Goal: Information Seeking & Learning: Learn about a topic

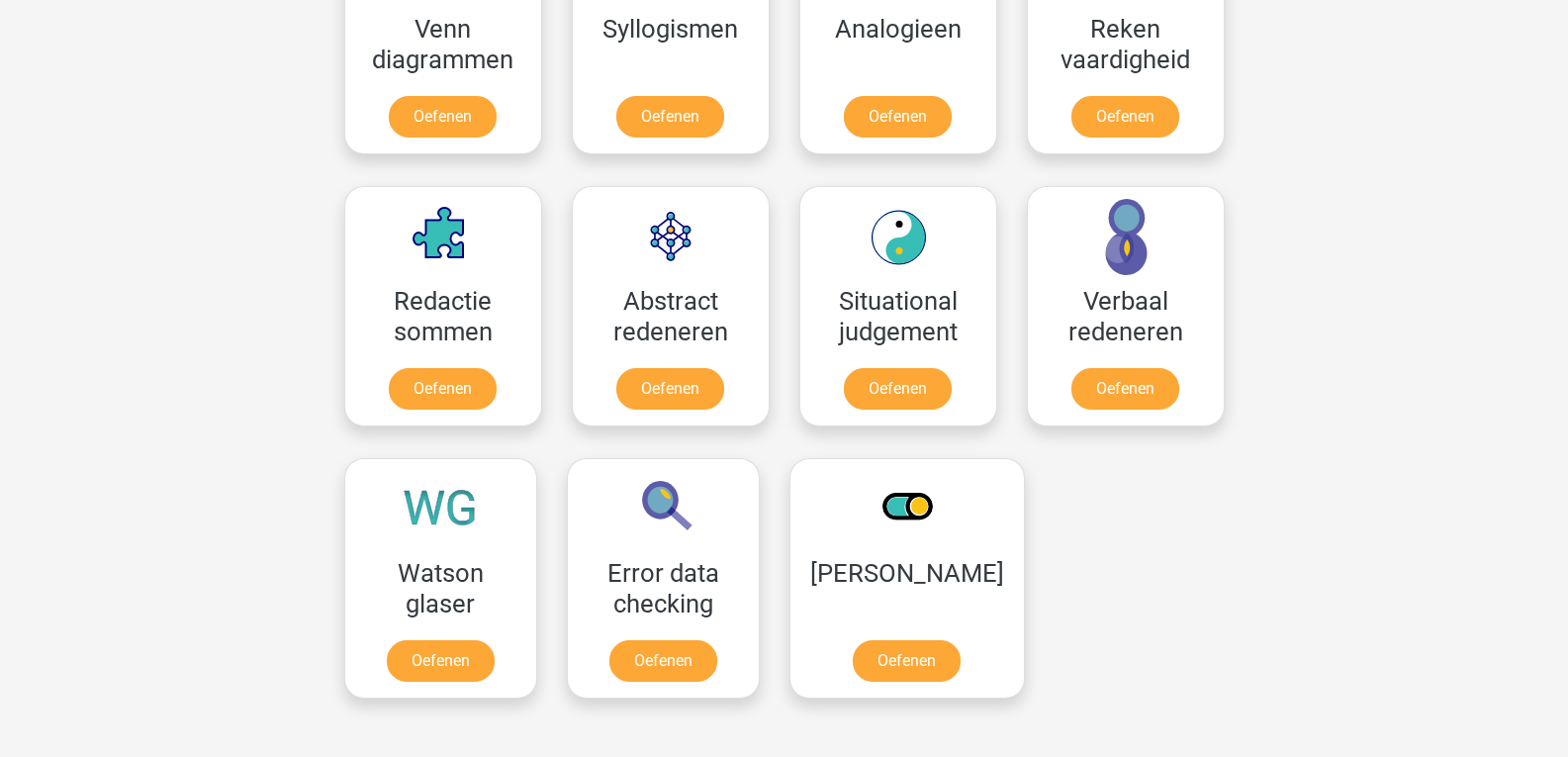
scroll to position [1427, 0]
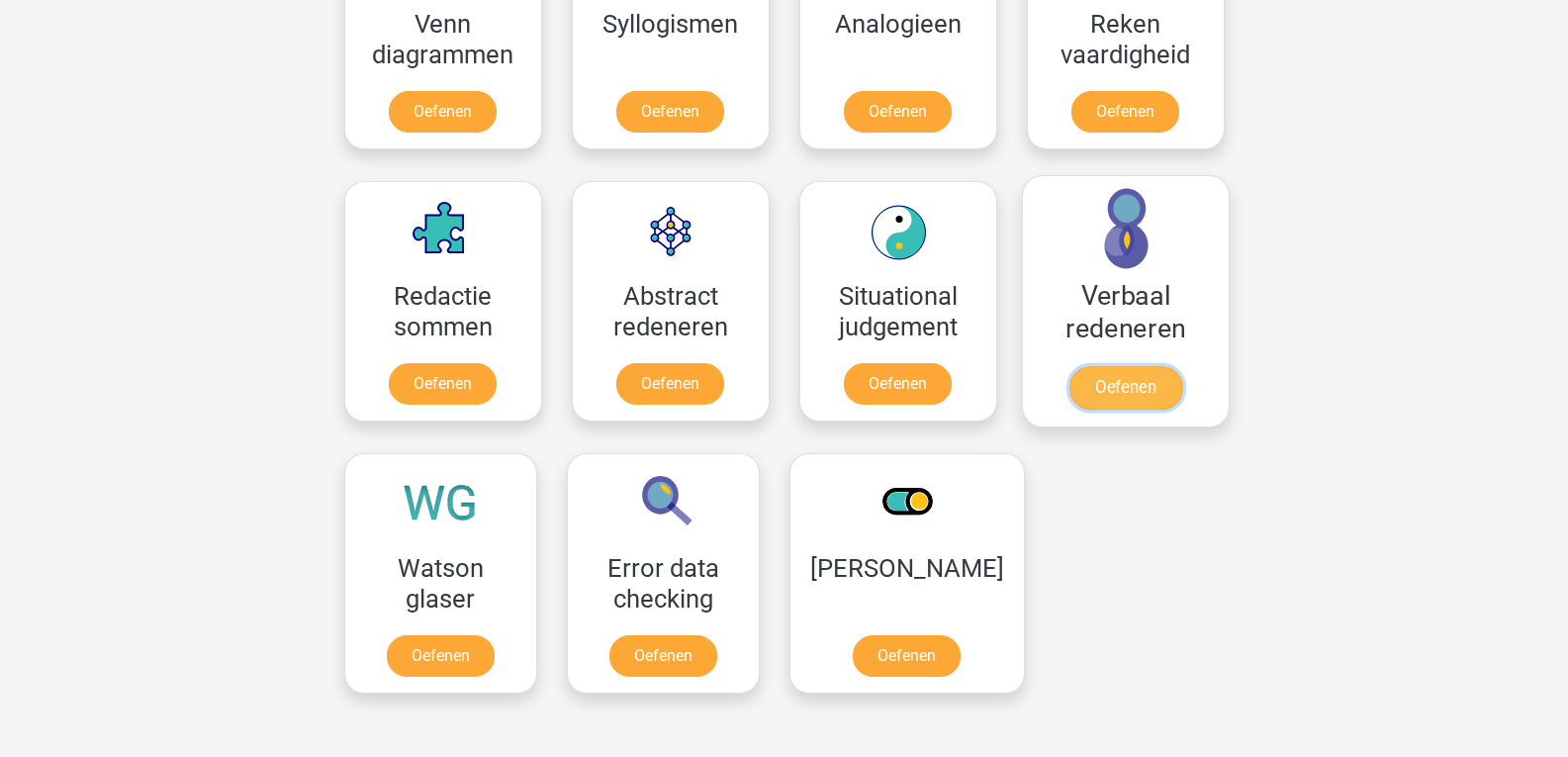
click at [1129, 392] on link "Oefenen" at bounding box center [1124, 387] width 113 height 44
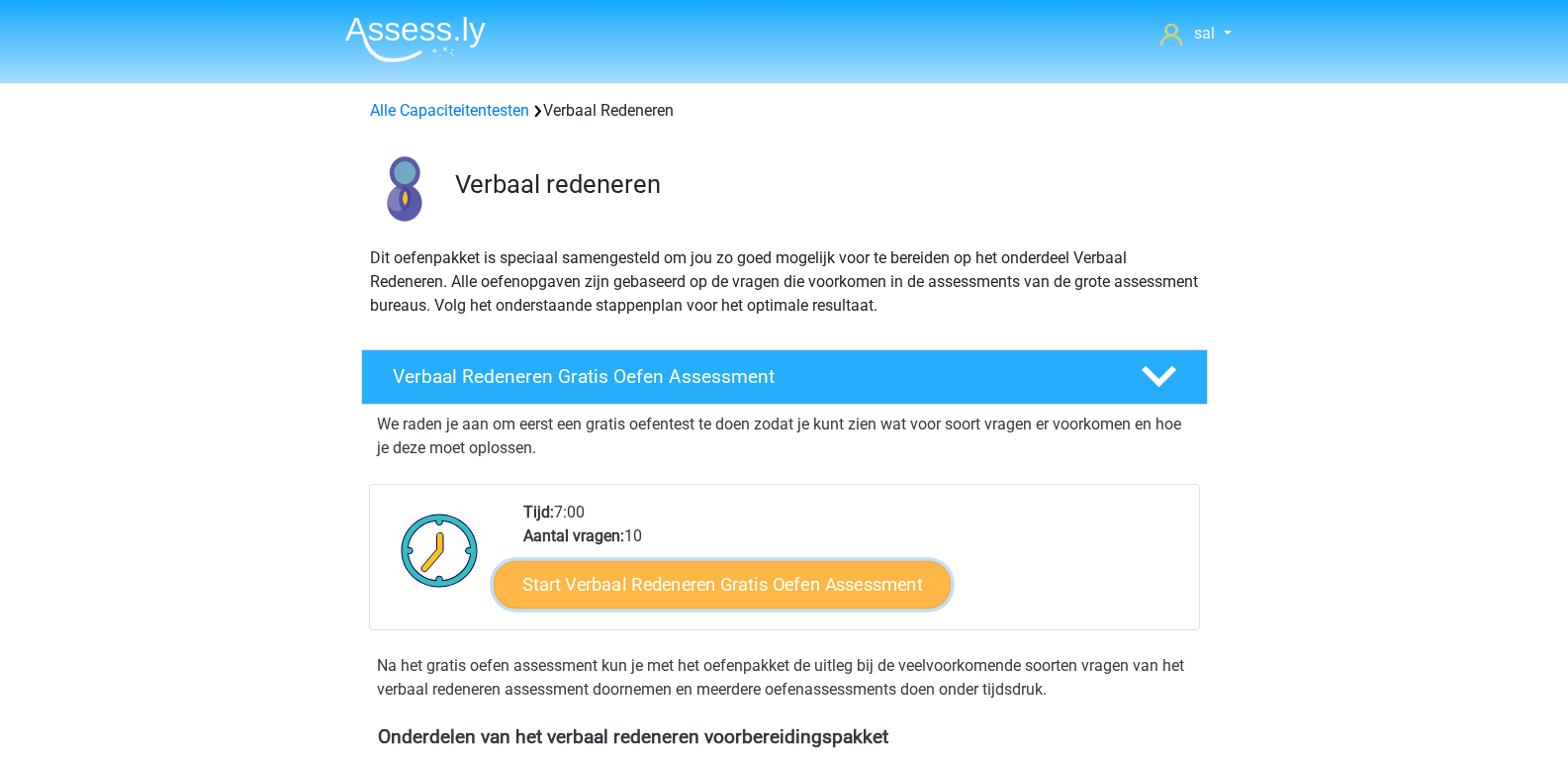
click at [678, 577] on link "Start Verbaal Redeneren Gratis Oefen Assessment" at bounding box center [722, 584] width 457 height 48
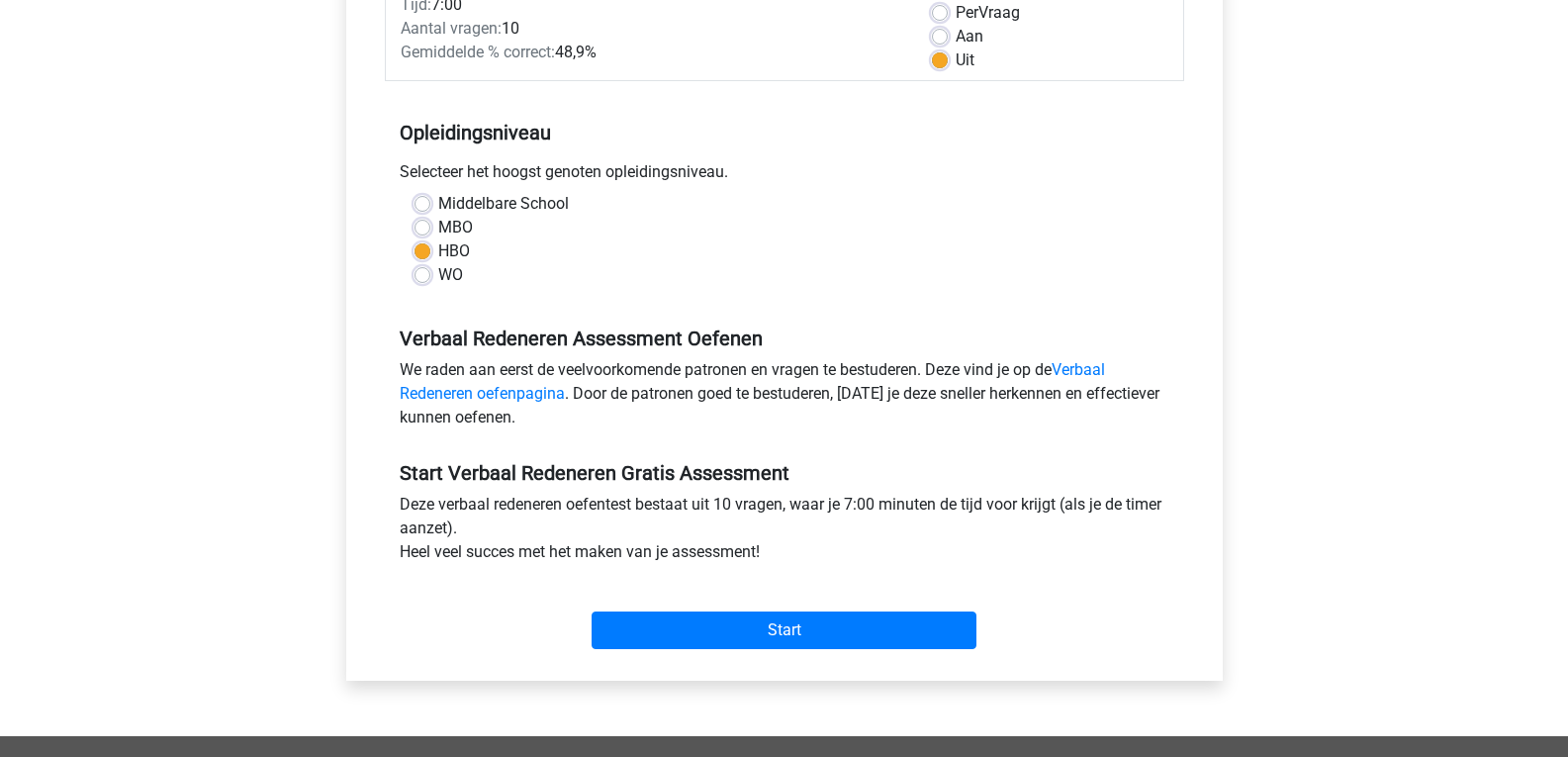
scroll to position [324, 0]
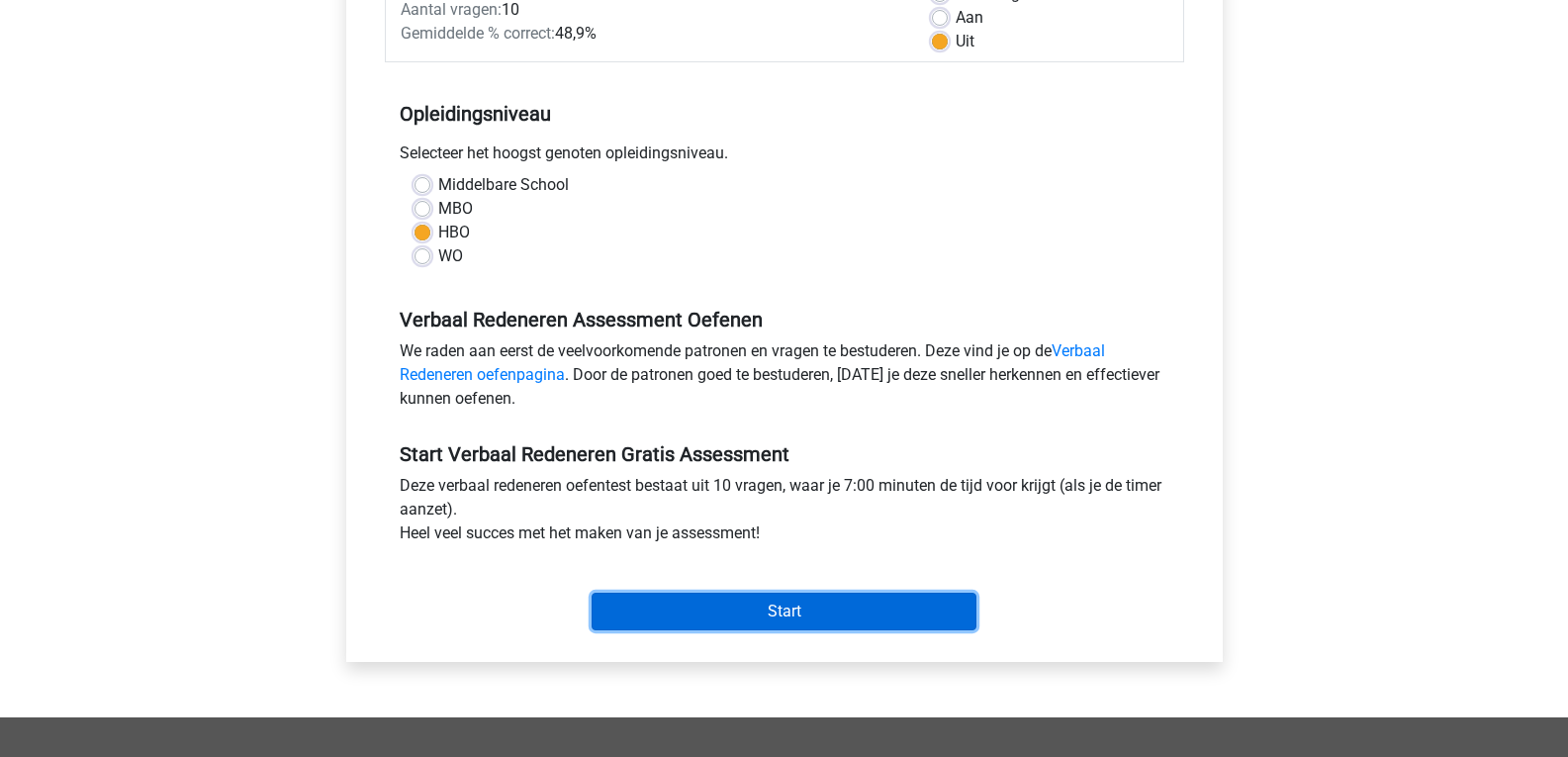
click at [757, 608] on input "Start" at bounding box center [783, 611] width 385 height 38
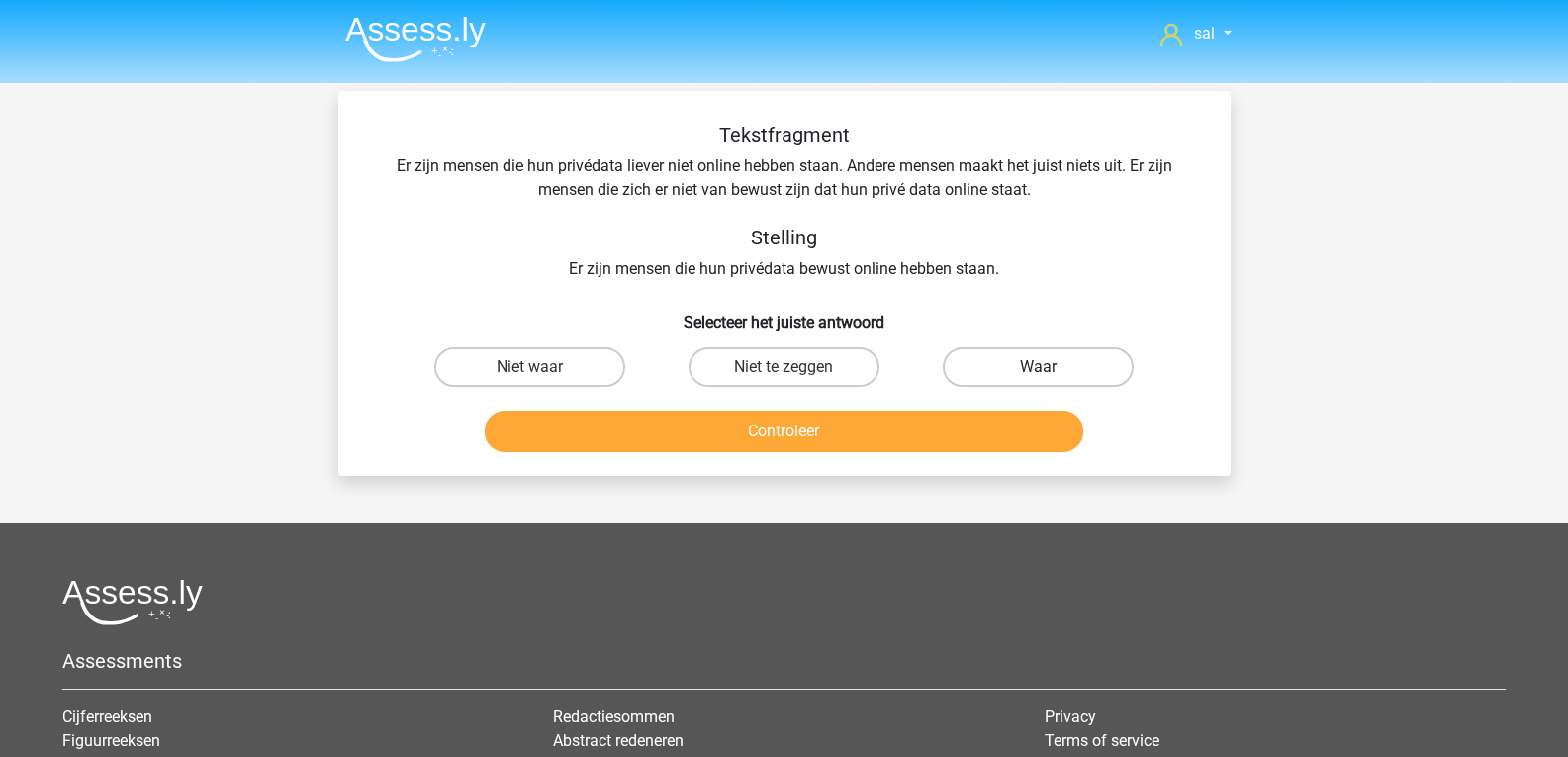
click at [1016, 373] on label "Waar" at bounding box center [1038, 368] width 191 height 40
click at [1039, 373] on input "Waar" at bounding box center [1045, 373] width 13 height 13
radio input "true"
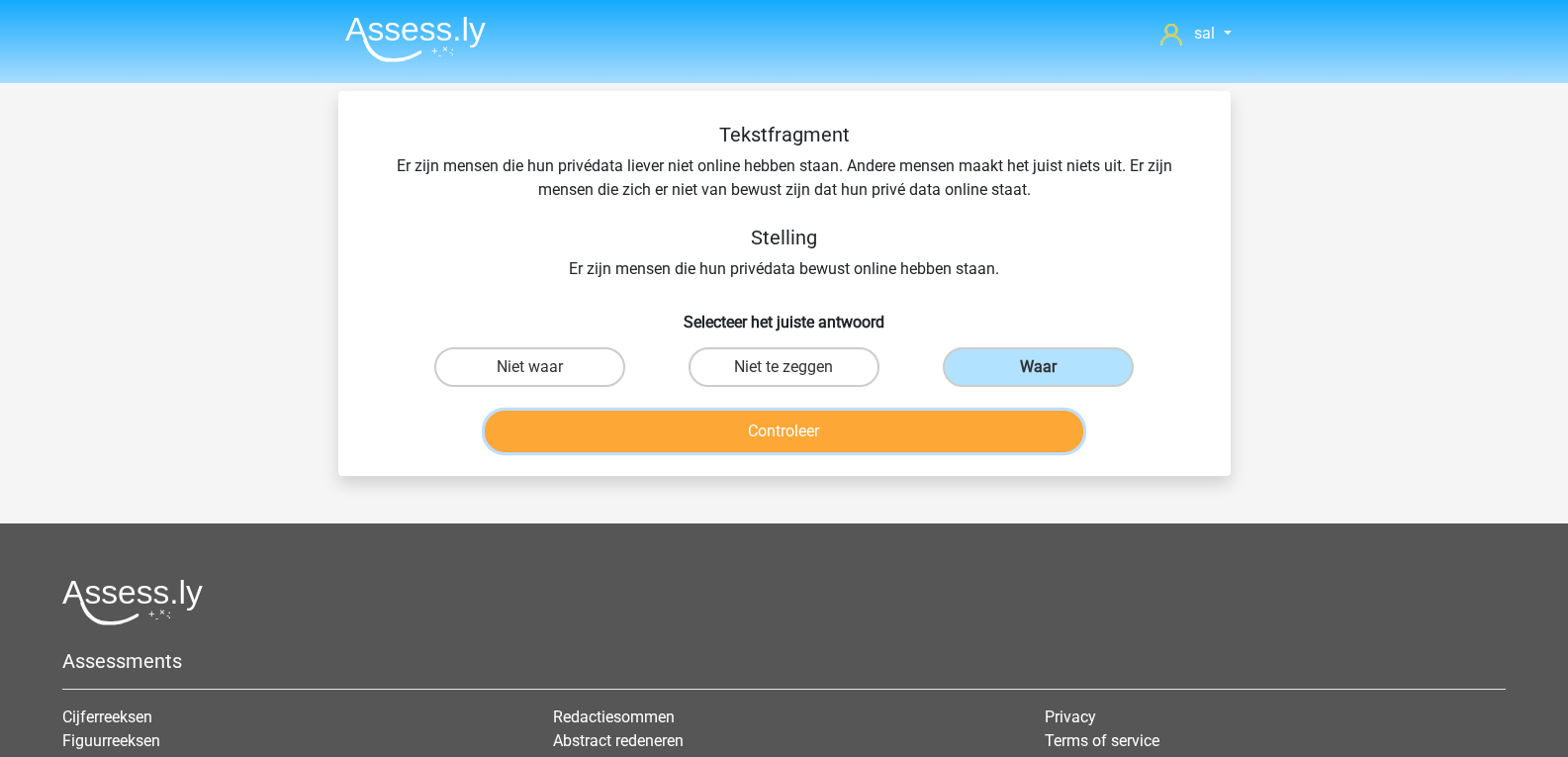
click at [826, 432] on button "Controleer" at bounding box center [783, 431] width 598 height 42
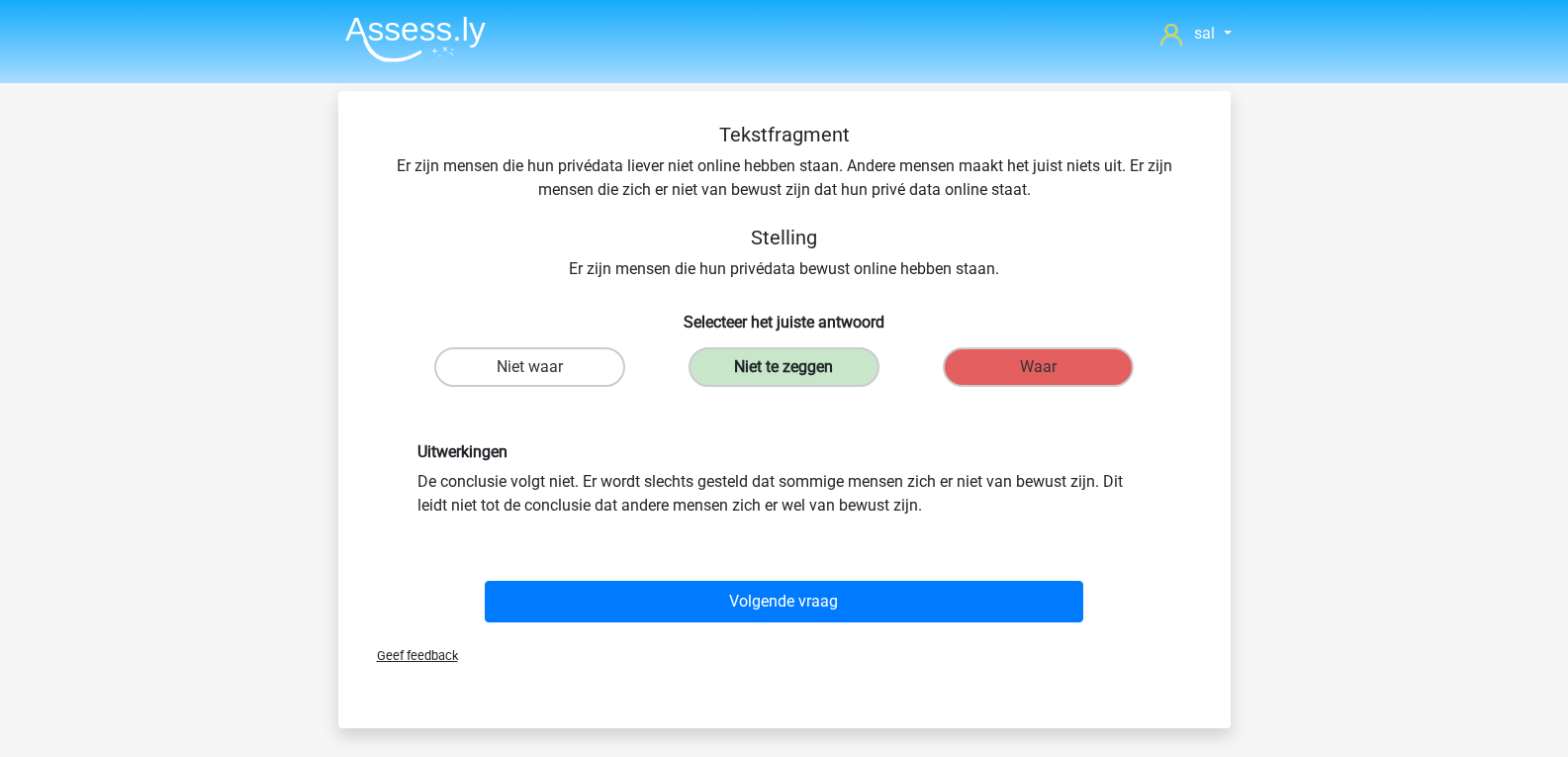
click at [807, 375] on label "Niet te zeggen" at bounding box center [783, 368] width 191 height 40
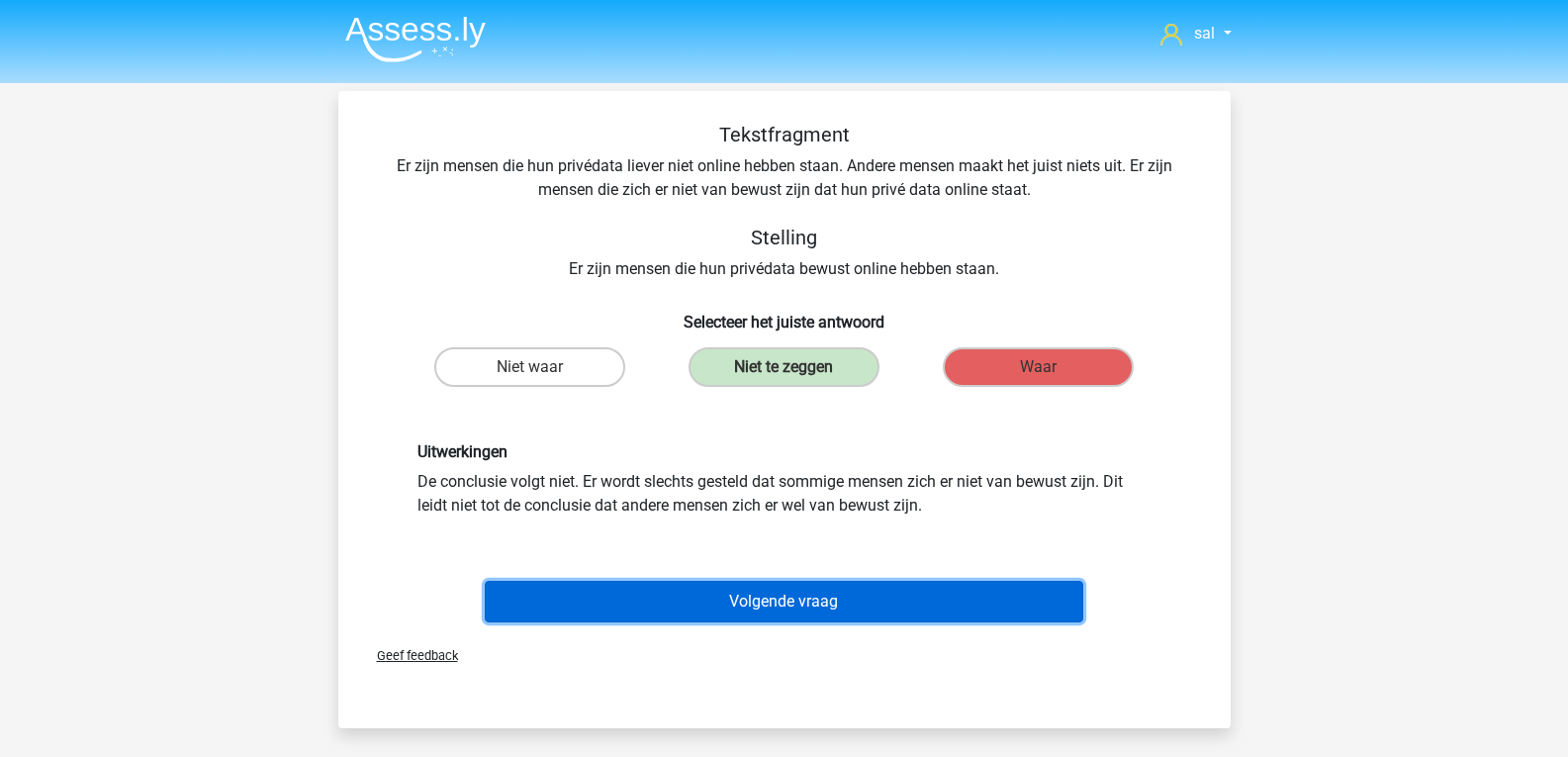
click at [755, 604] on button "Volgende vraag" at bounding box center [783, 601] width 598 height 42
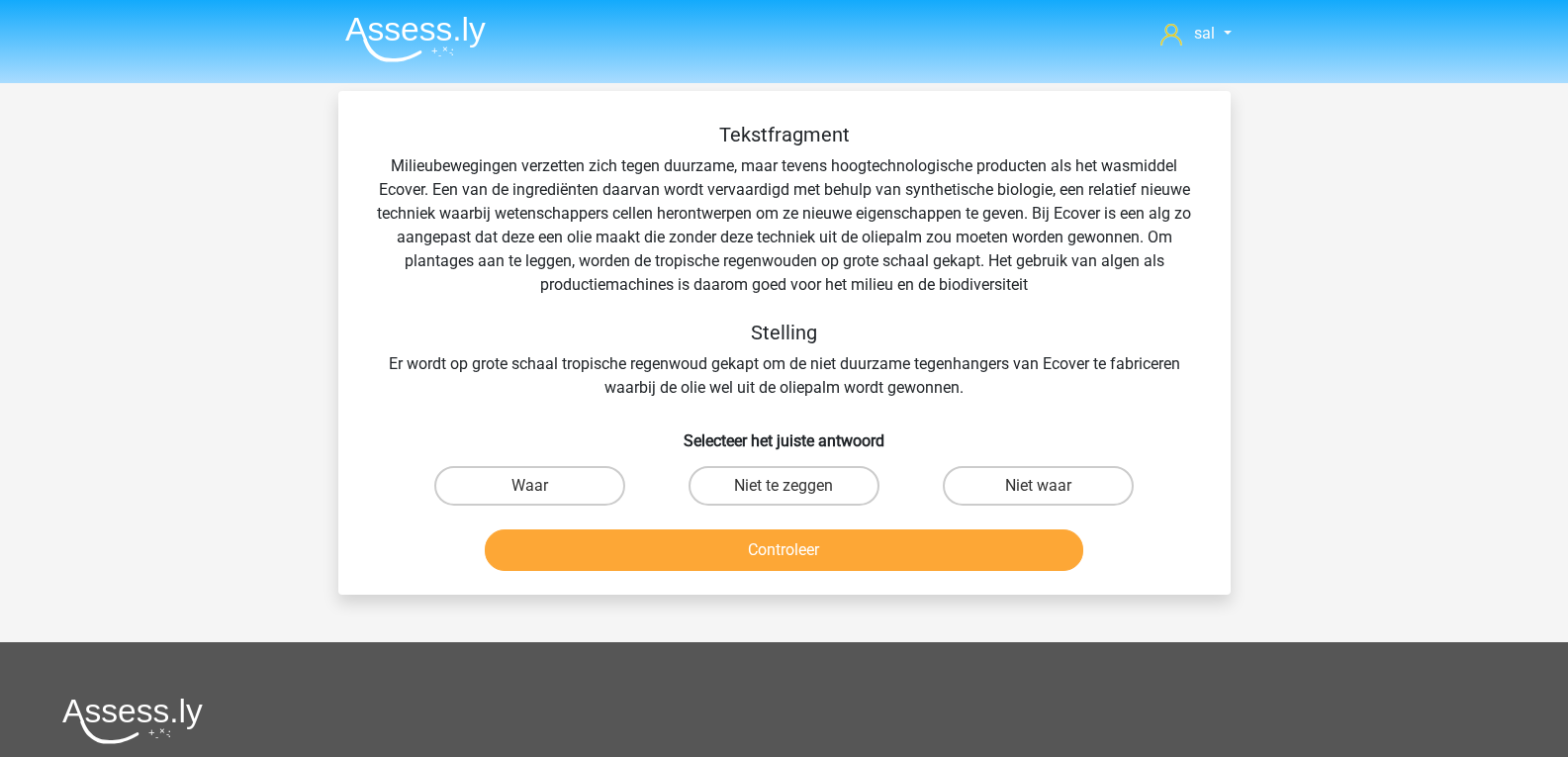
scroll to position [91, 0]
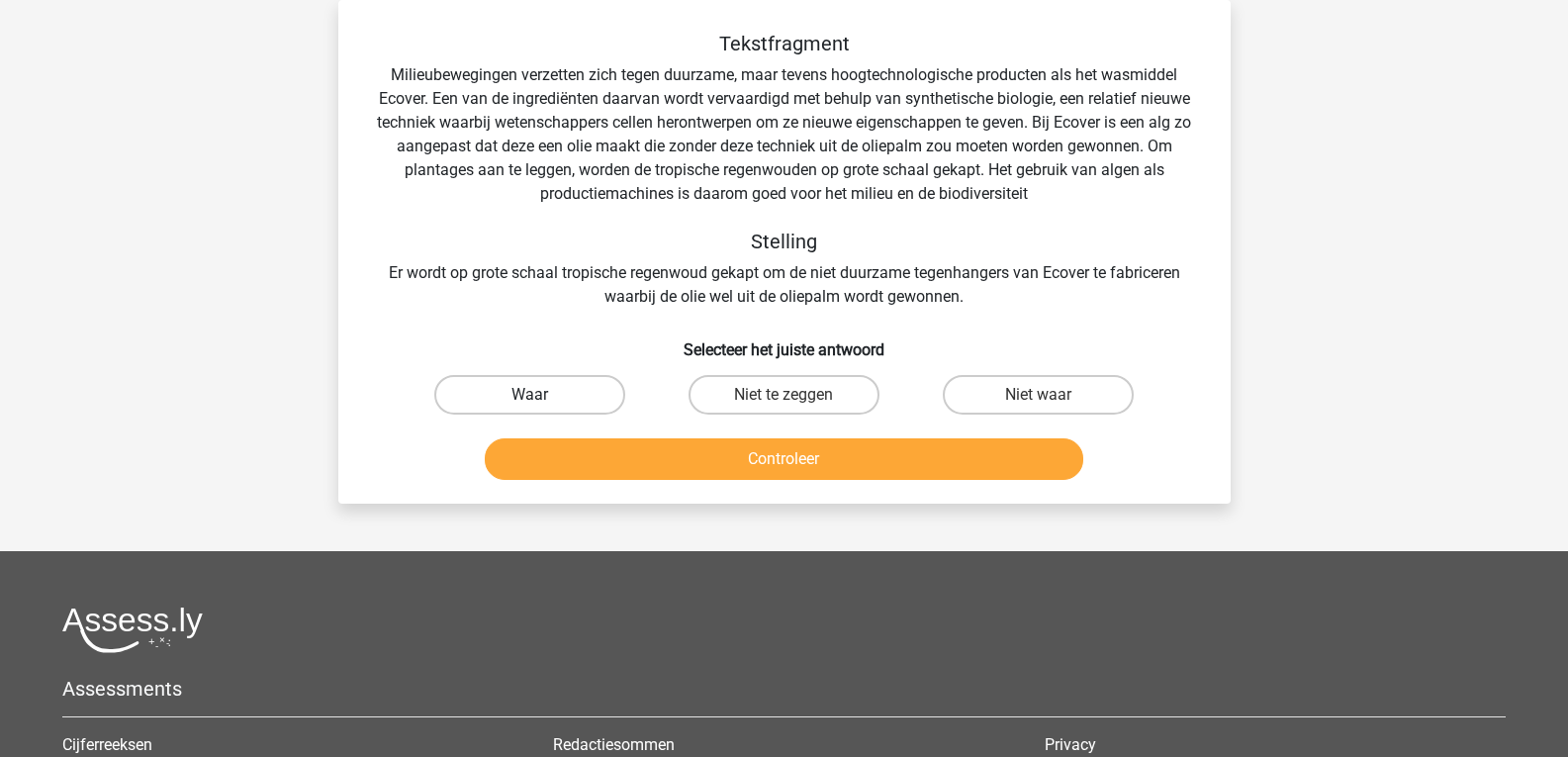
click at [548, 388] on label "Waar" at bounding box center [529, 394] width 191 height 40
click at [542, 394] on input "Waar" at bounding box center [535, 400] width 13 height 13
radio input "true"
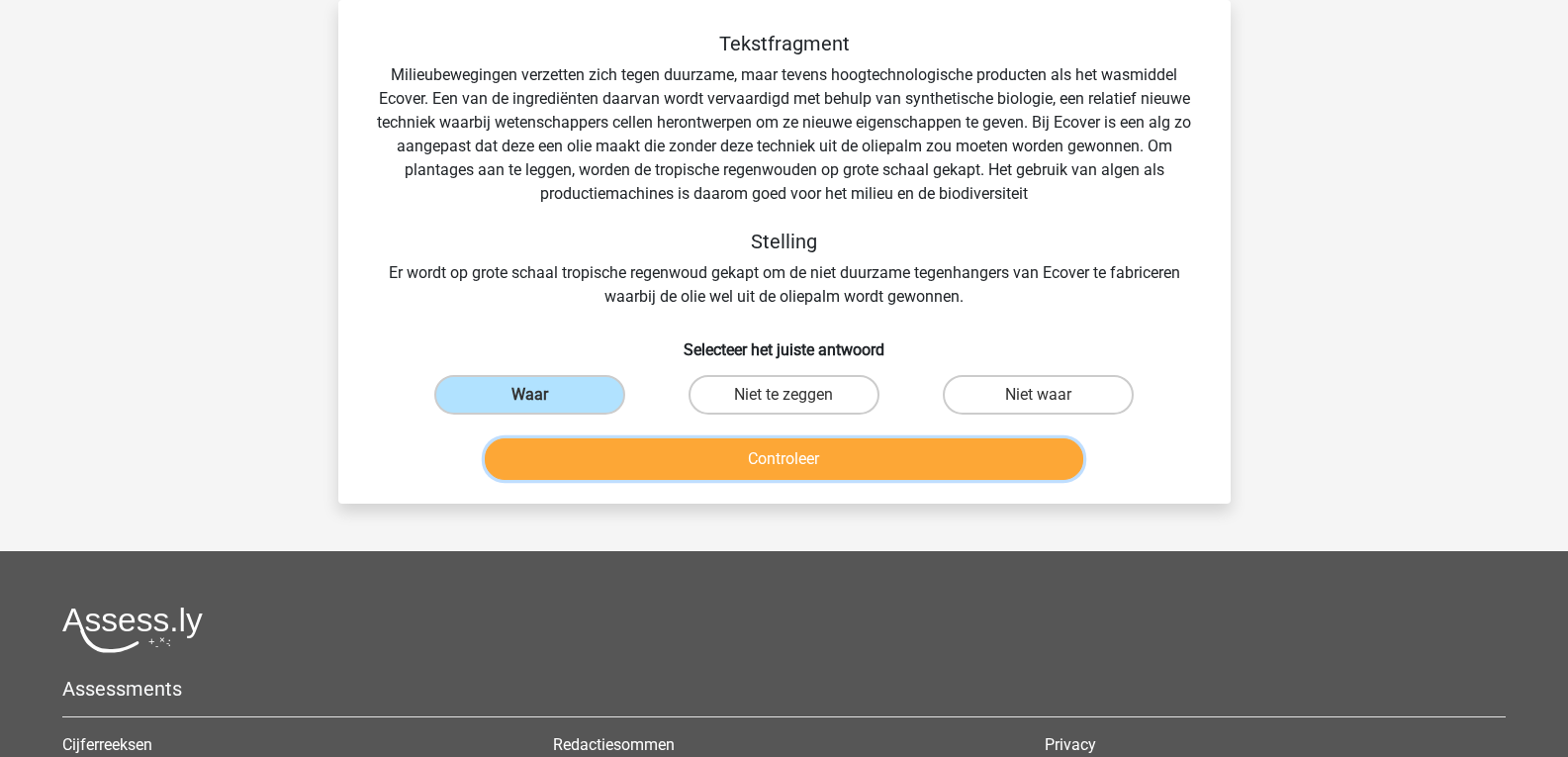
click at [734, 467] on button "Controleer" at bounding box center [783, 459] width 598 height 42
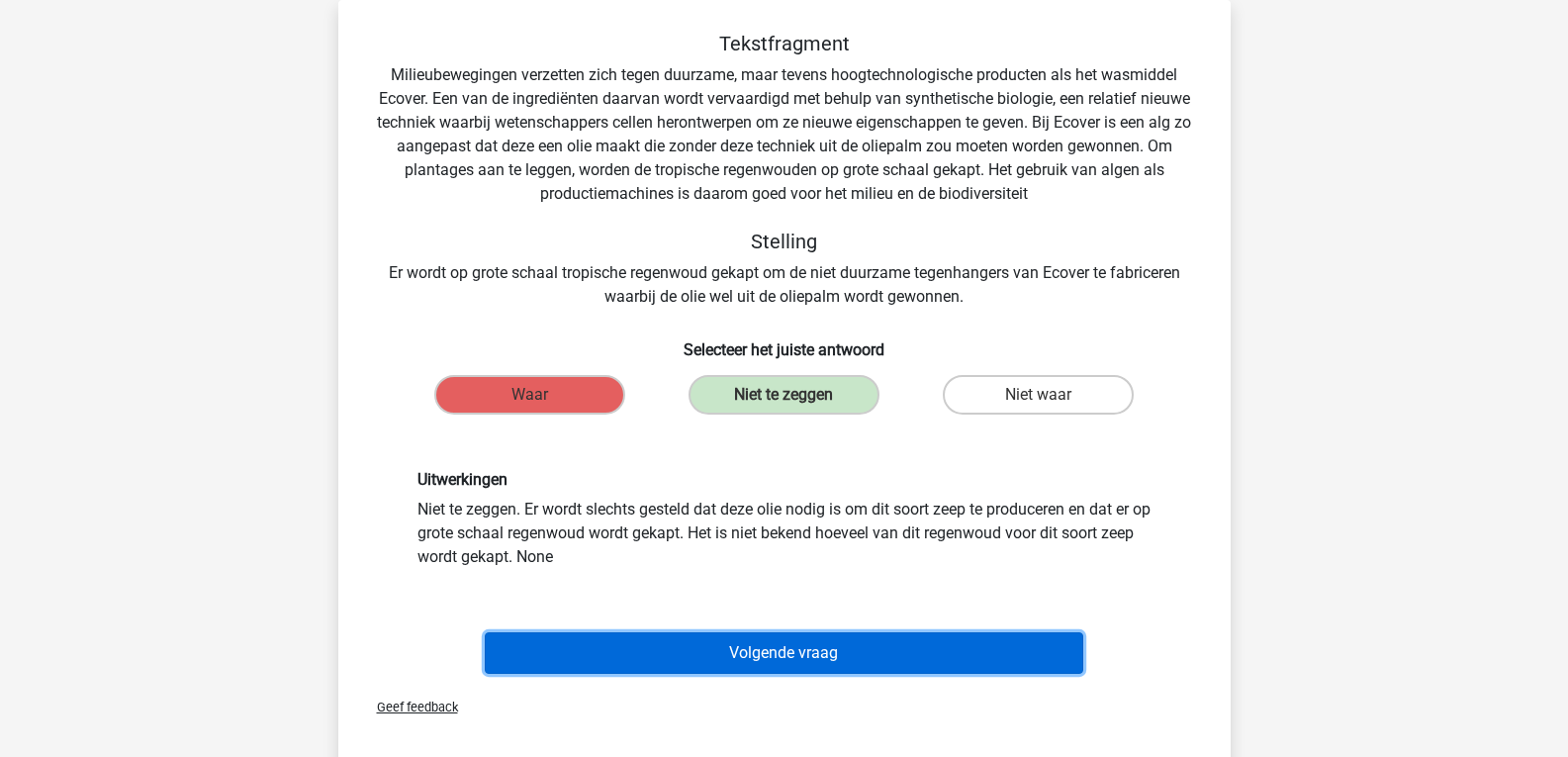
click at [728, 657] on button "Volgende vraag" at bounding box center [783, 653] width 598 height 42
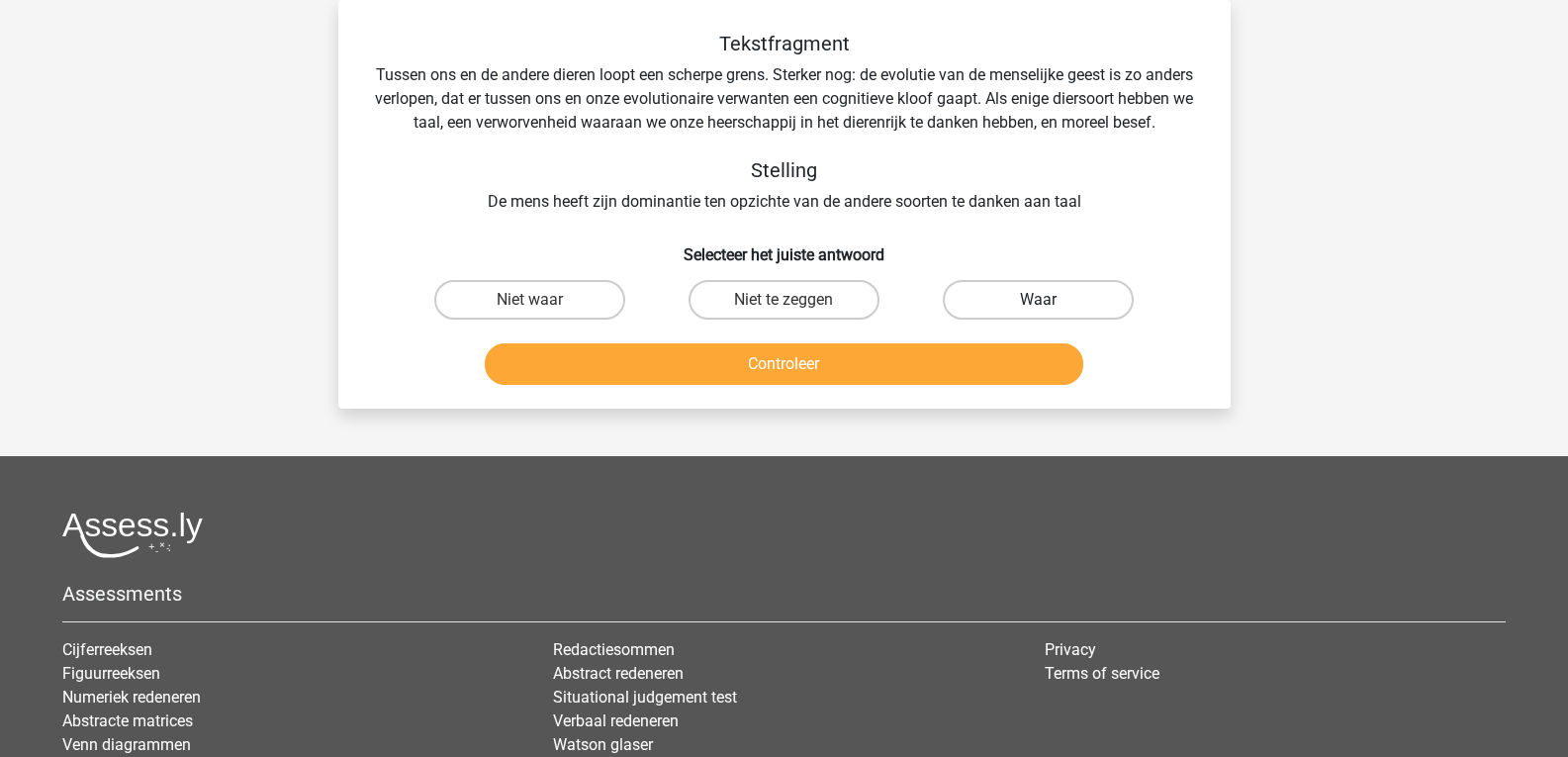
click at [1047, 318] on label "Waar" at bounding box center [1038, 300] width 191 height 40
click at [1047, 313] on input "Waar" at bounding box center [1045, 306] width 13 height 13
radio input "true"
click at [863, 353] on div "Controleer" at bounding box center [784, 360] width 829 height 65
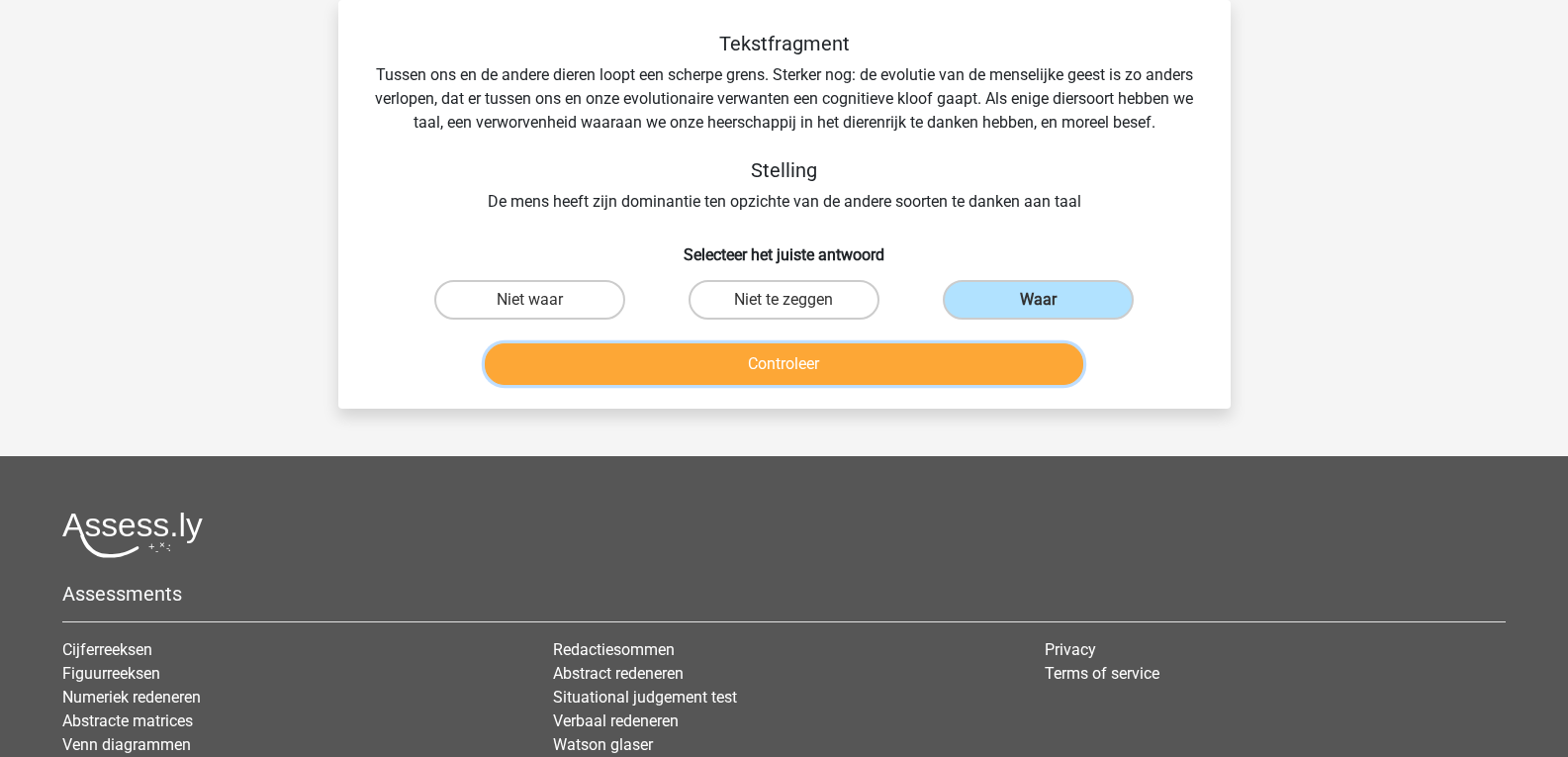
click at [856, 376] on button "Controleer" at bounding box center [783, 365] width 598 height 42
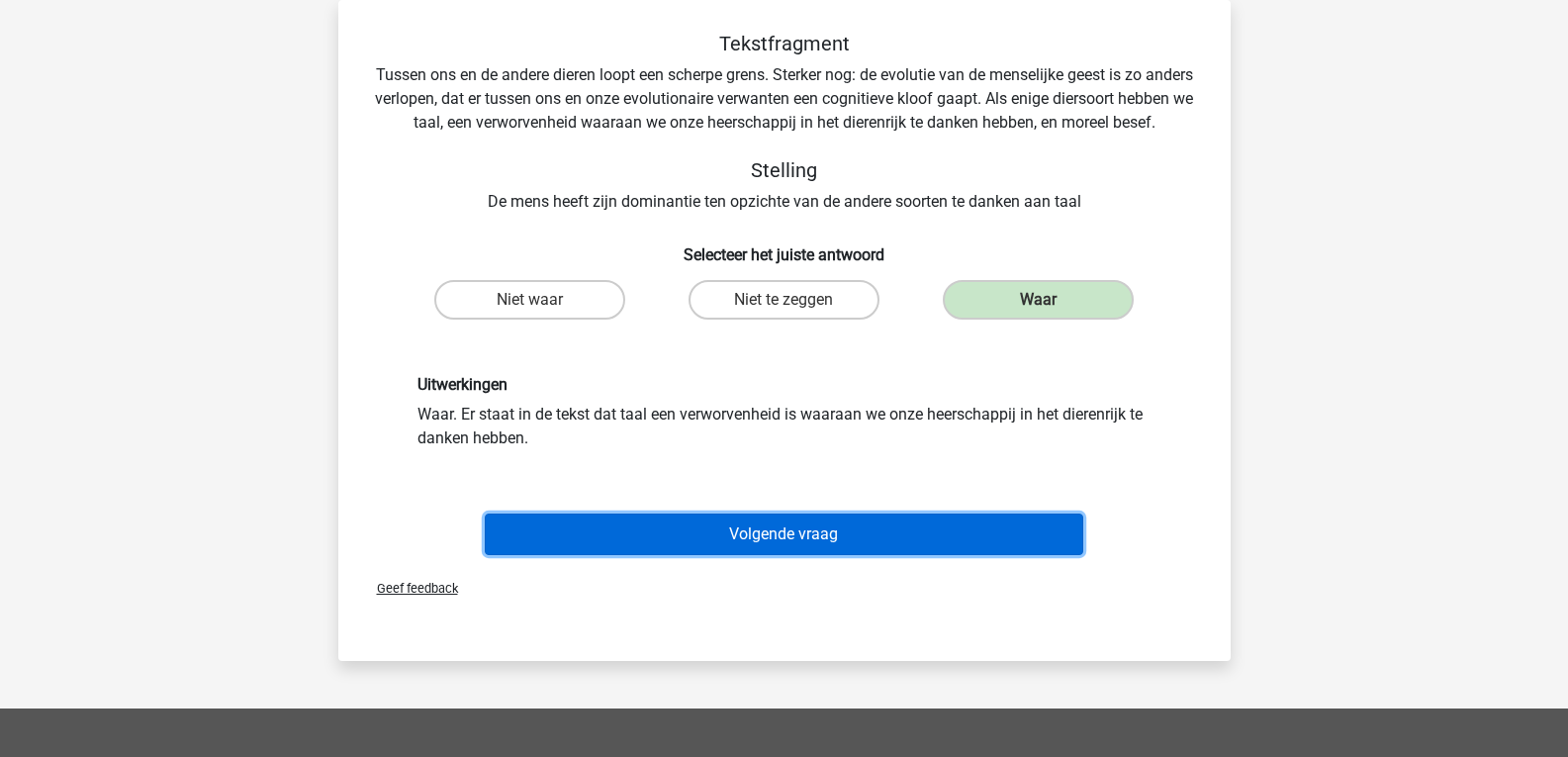
click at [809, 550] on button "Volgende vraag" at bounding box center [783, 534] width 598 height 42
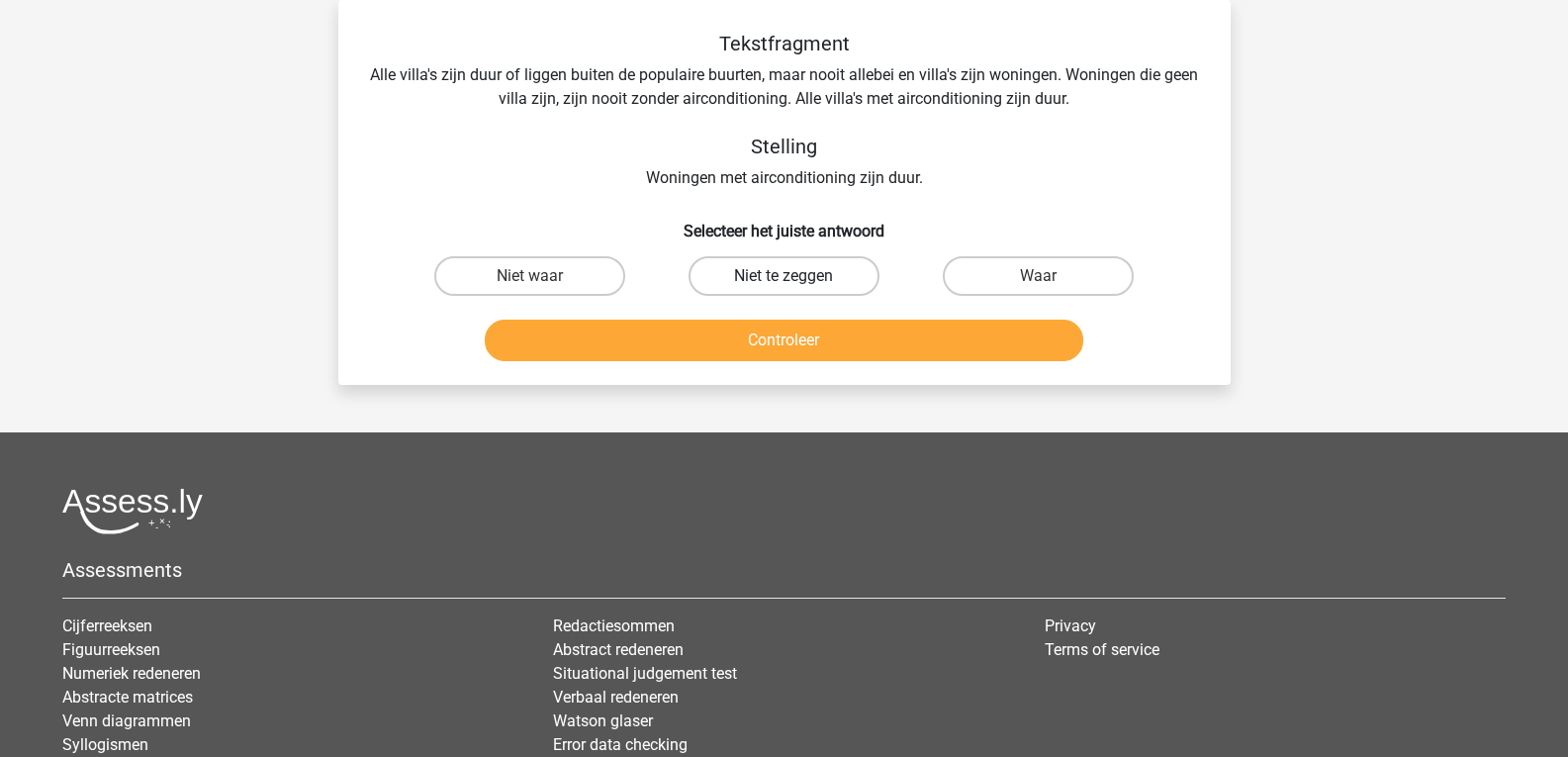
click at [776, 279] on label "Niet te zeggen" at bounding box center [783, 276] width 191 height 40
click at [783, 279] on input "Niet te zeggen" at bounding box center [789, 282] width 13 height 13
radio input "true"
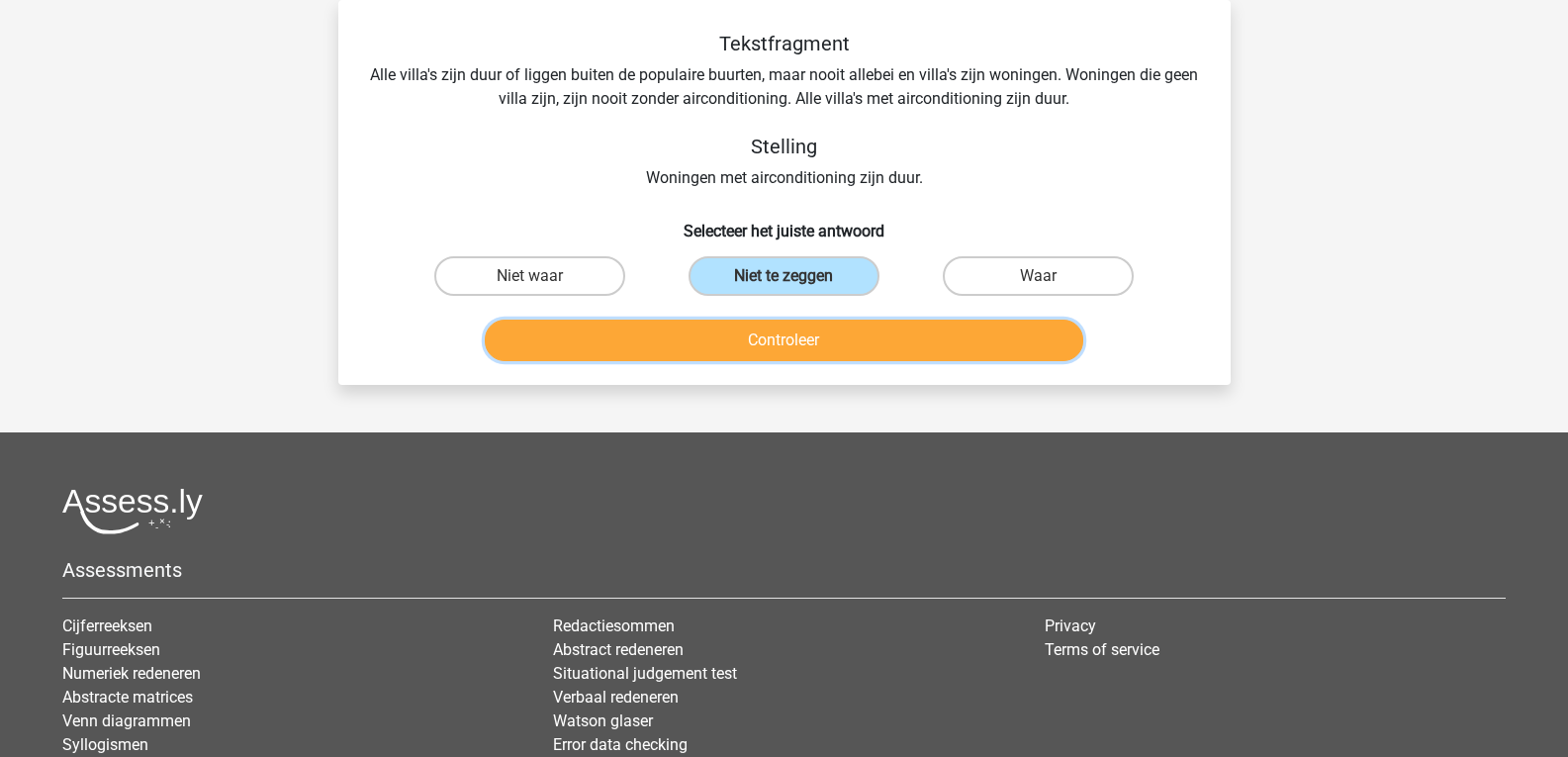
click at [776, 339] on button "Controleer" at bounding box center [783, 341] width 598 height 42
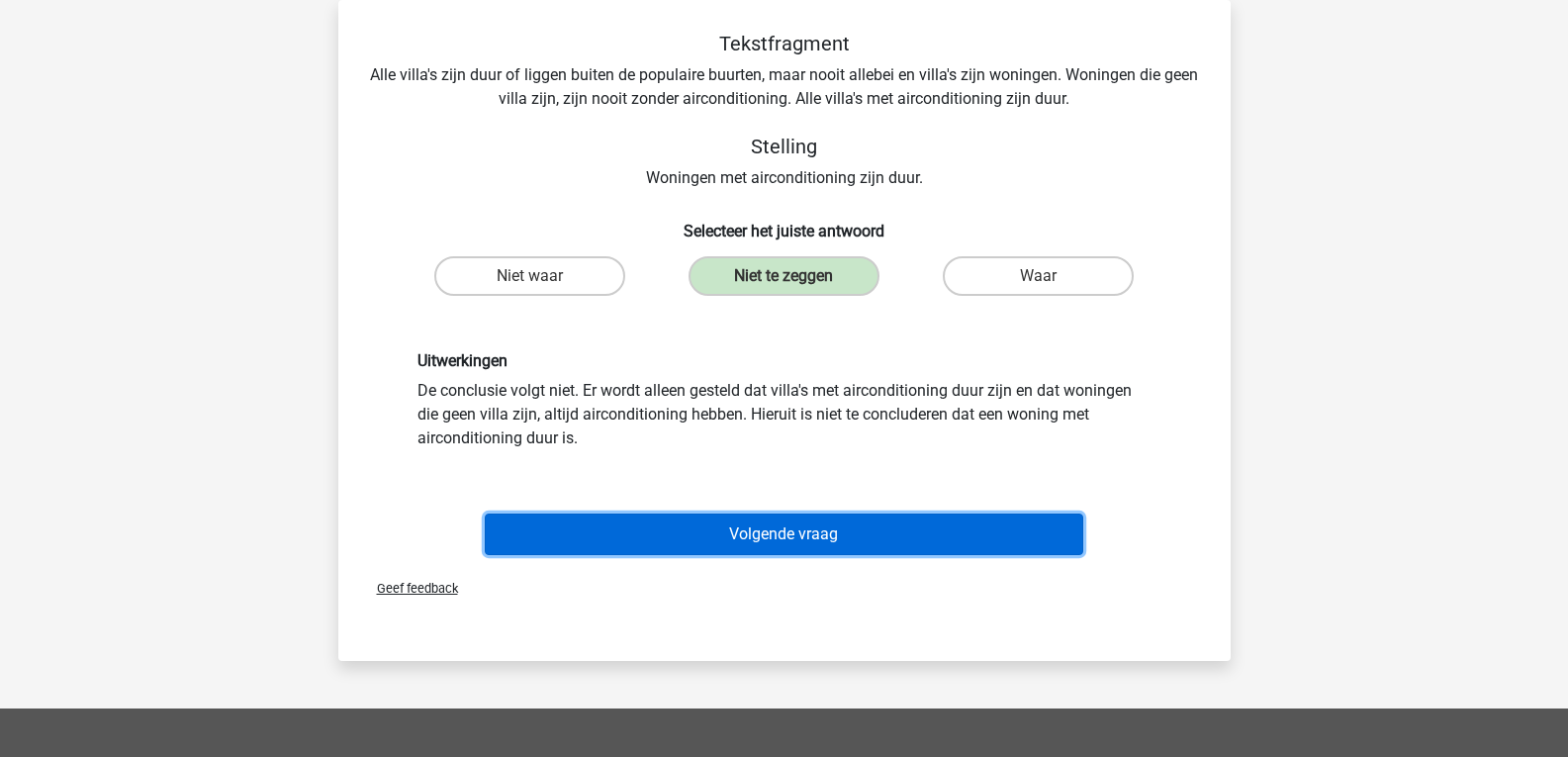
click at [784, 529] on button "Volgende vraag" at bounding box center [783, 534] width 598 height 42
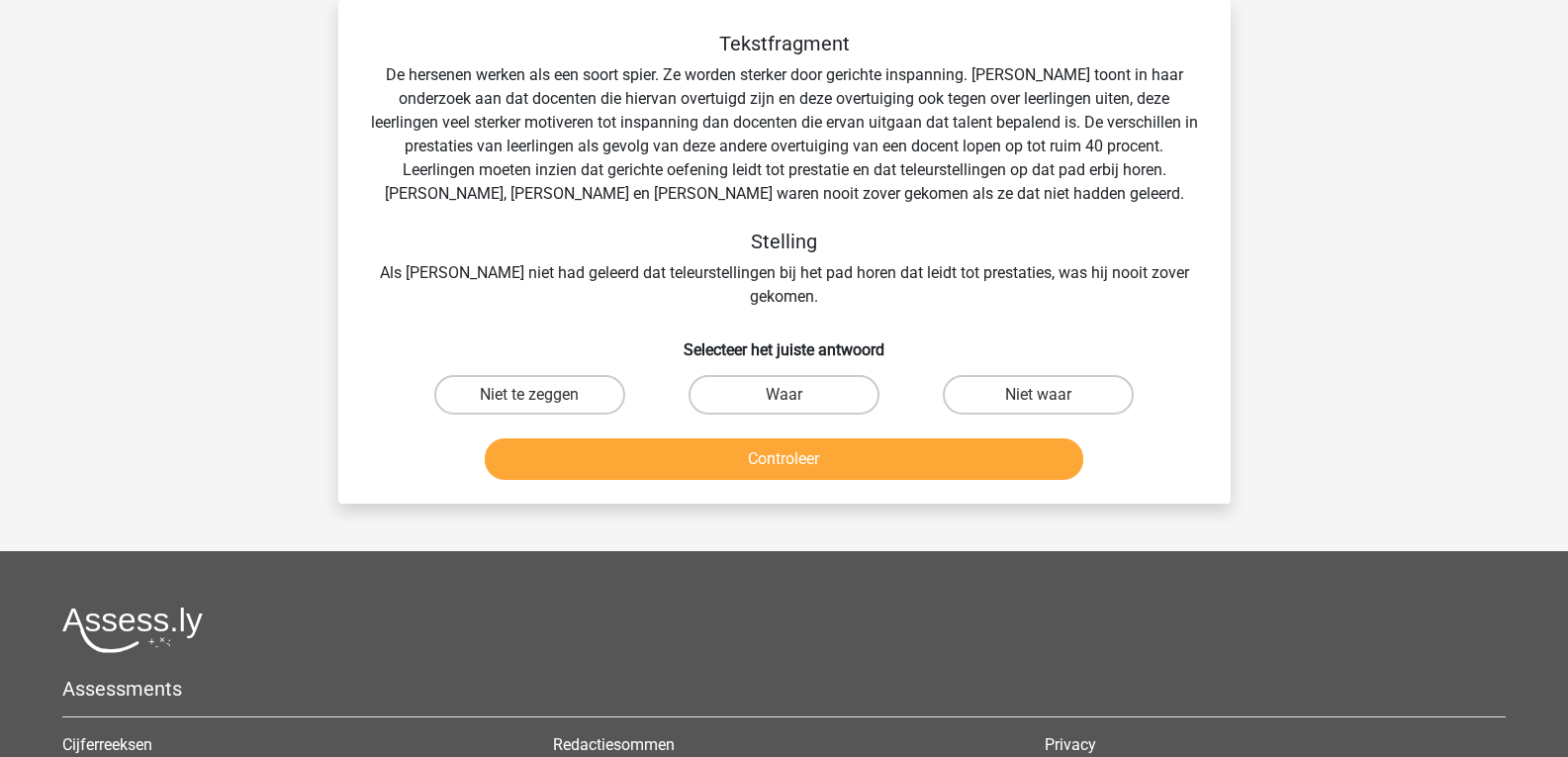
scroll to position [0, 0]
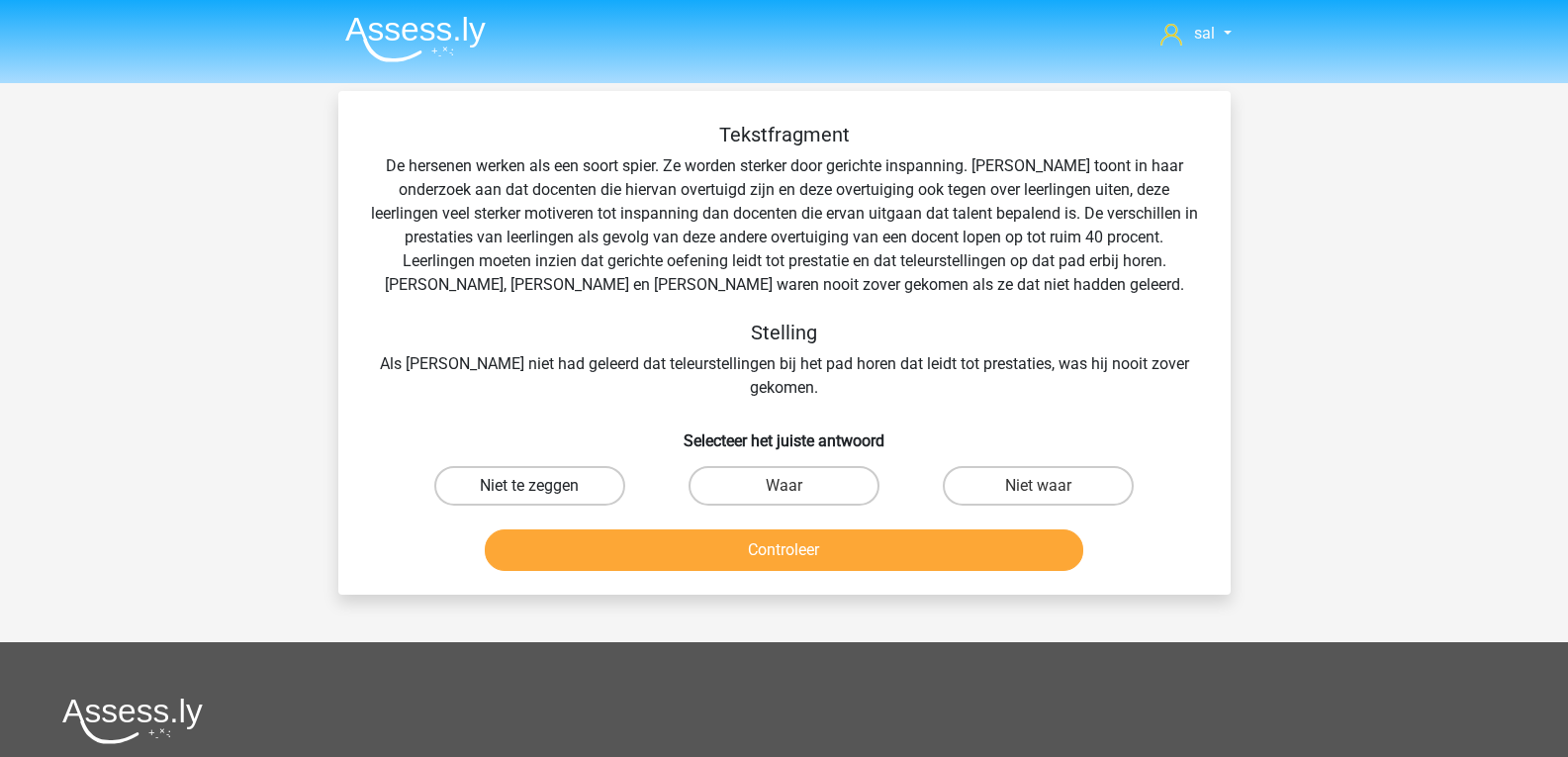
click at [555, 465] on label "Niet te zeggen" at bounding box center [529, 485] width 191 height 40
click at [542, 485] on input "Niet te zeggen" at bounding box center [535, 491] width 13 height 13
radio input "true"
click at [781, 529] on button "Controleer" at bounding box center [783, 550] width 598 height 42
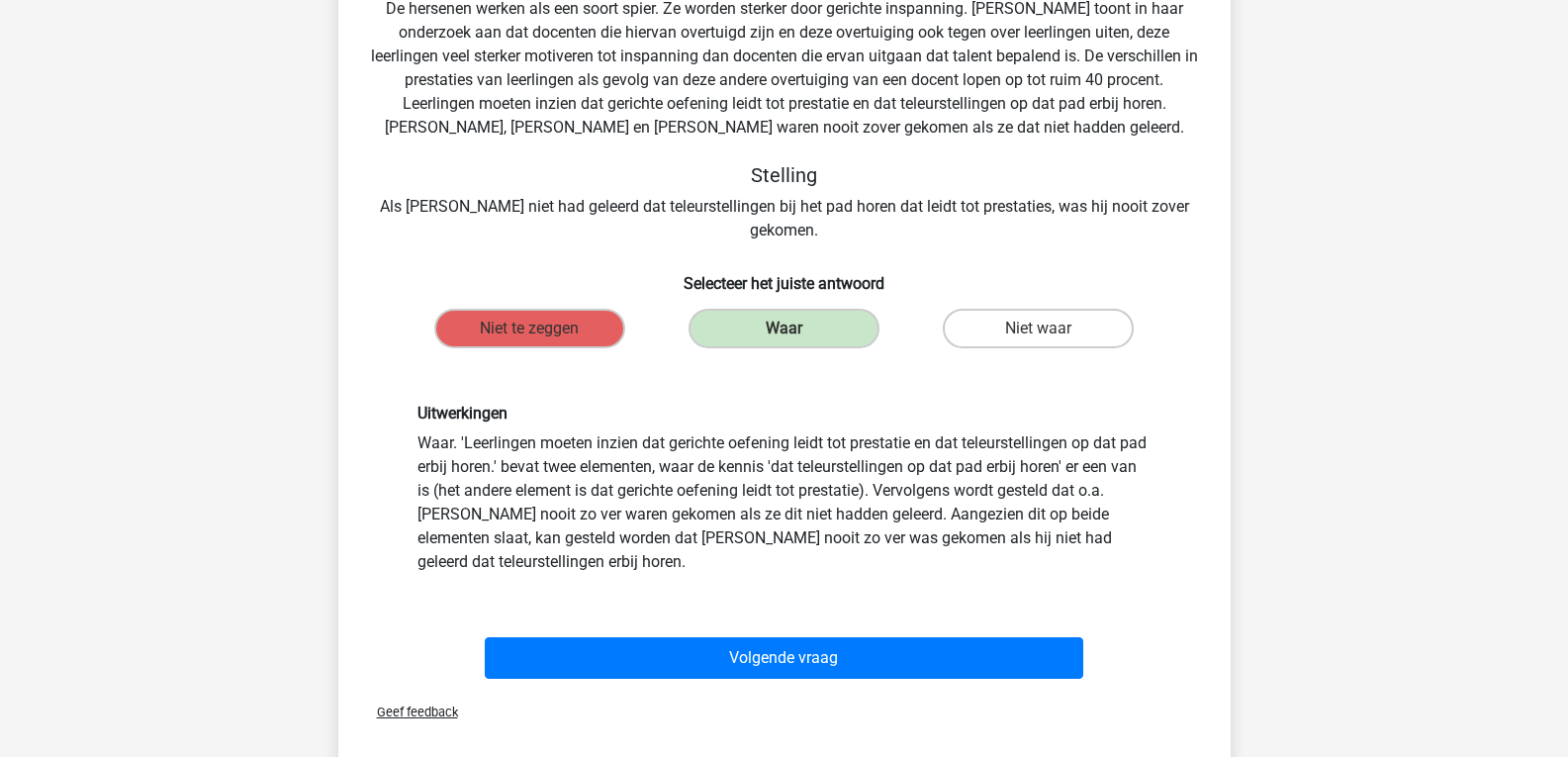
scroll to position [165, 0]
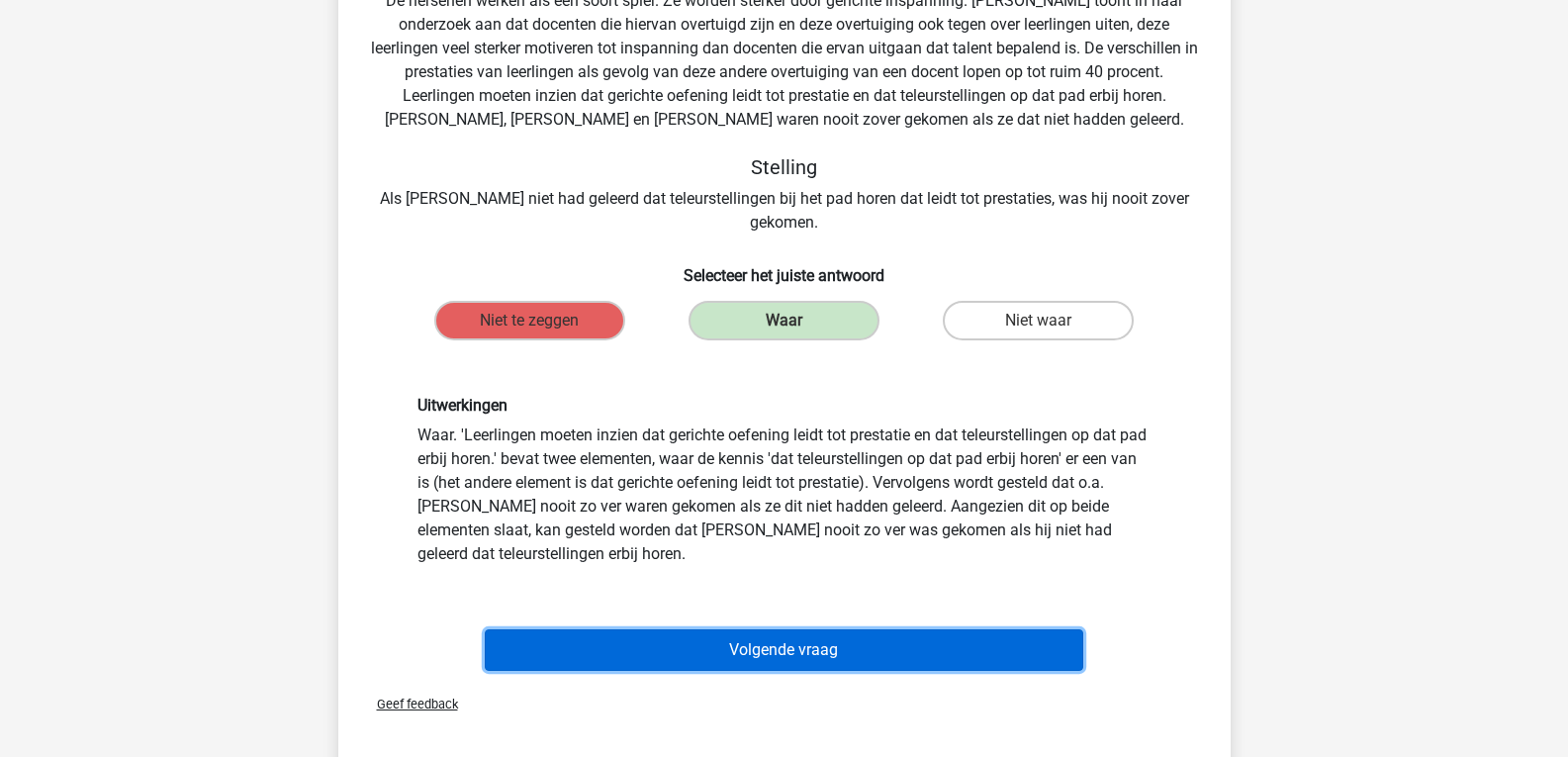
click at [861, 629] on button "Volgende vraag" at bounding box center [783, 650] width 598 height 42
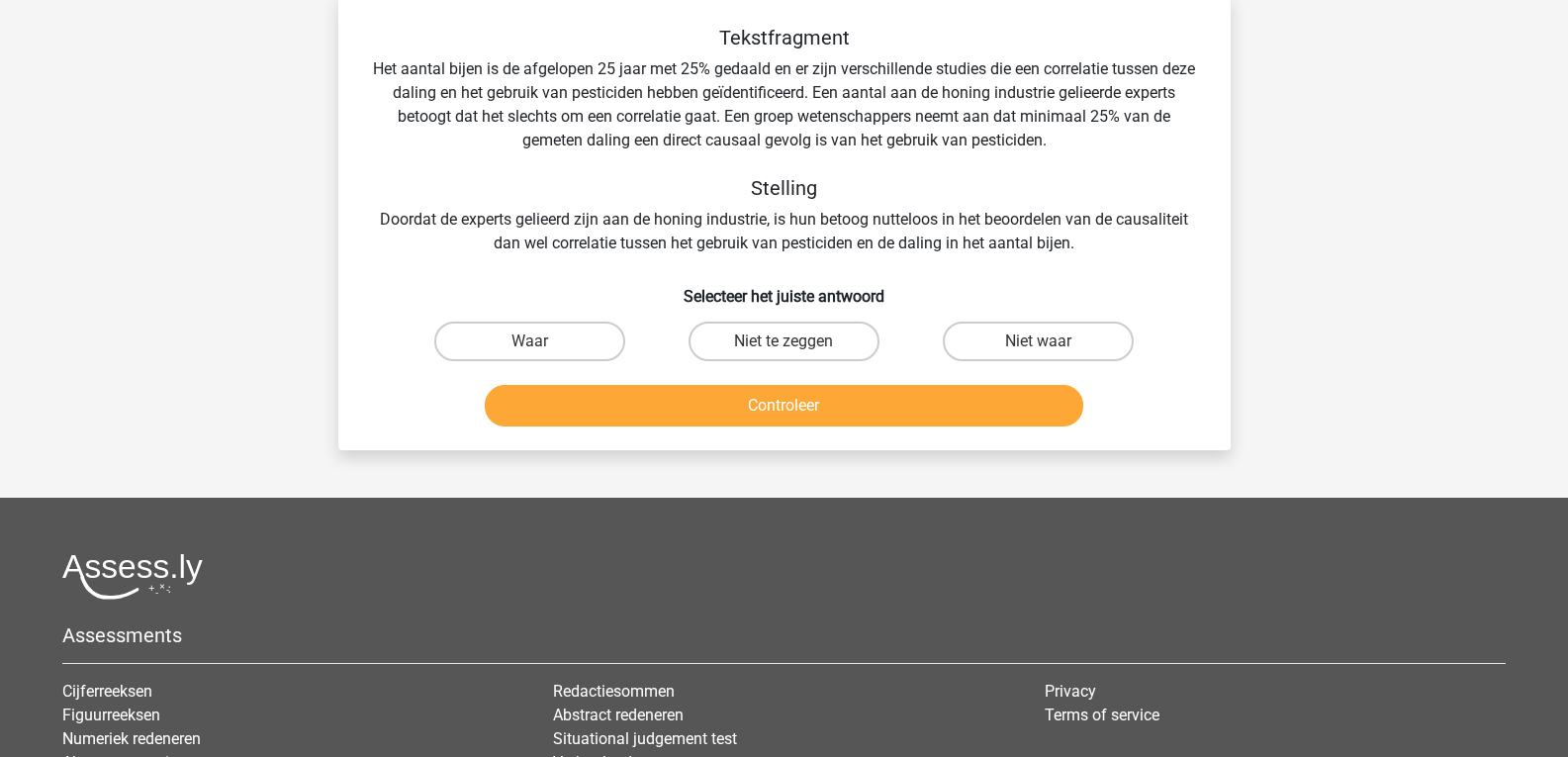
scroll to position [91, 0]
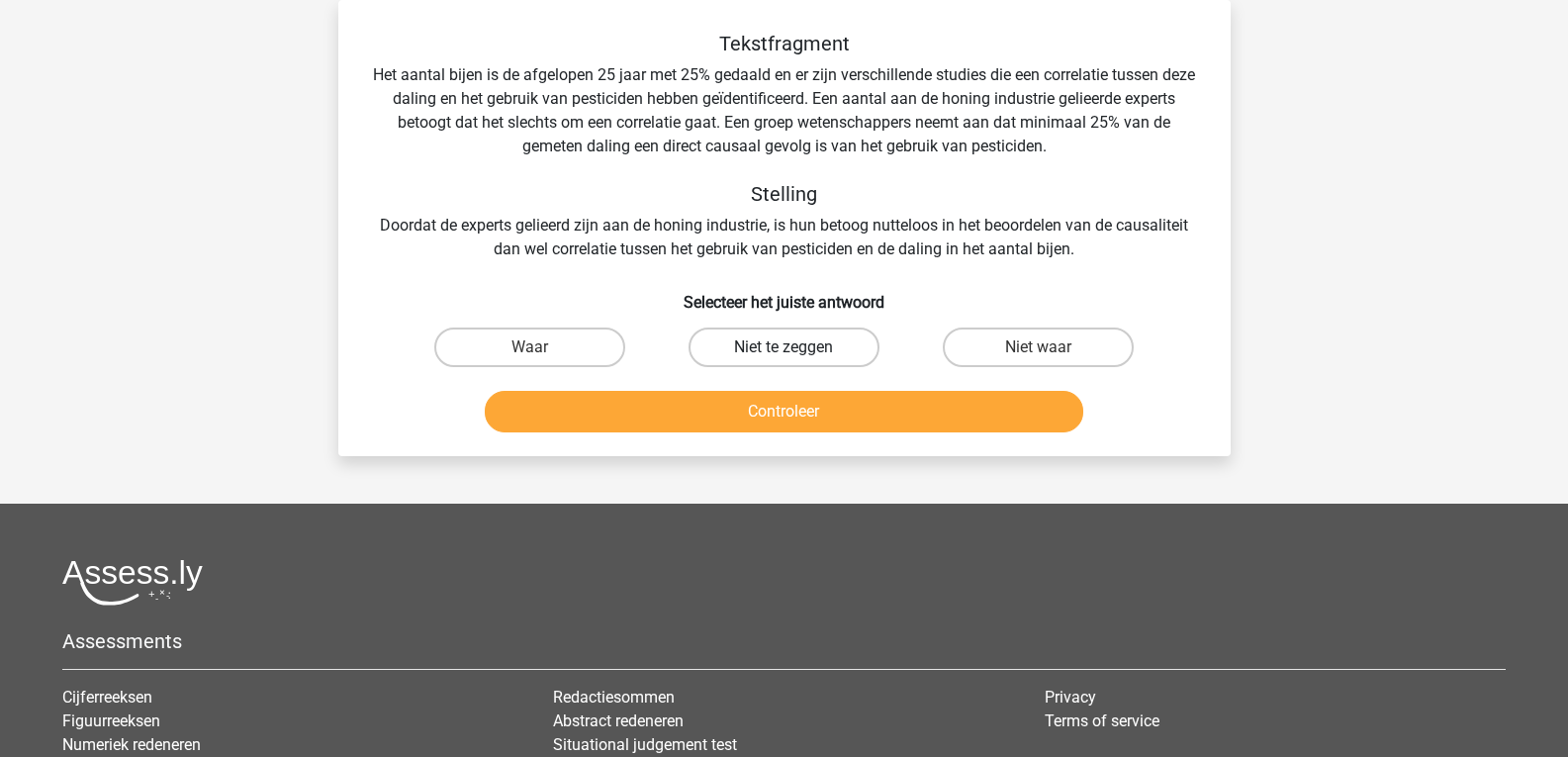
click at [820, 355] on label "Niet te zeggen" at bounding box center [783, 348] width 191 height 40
click at [796, 355] on input "Niet te zeggen" at bounding box center [789, 354] width 13 height 13
radio input "true"
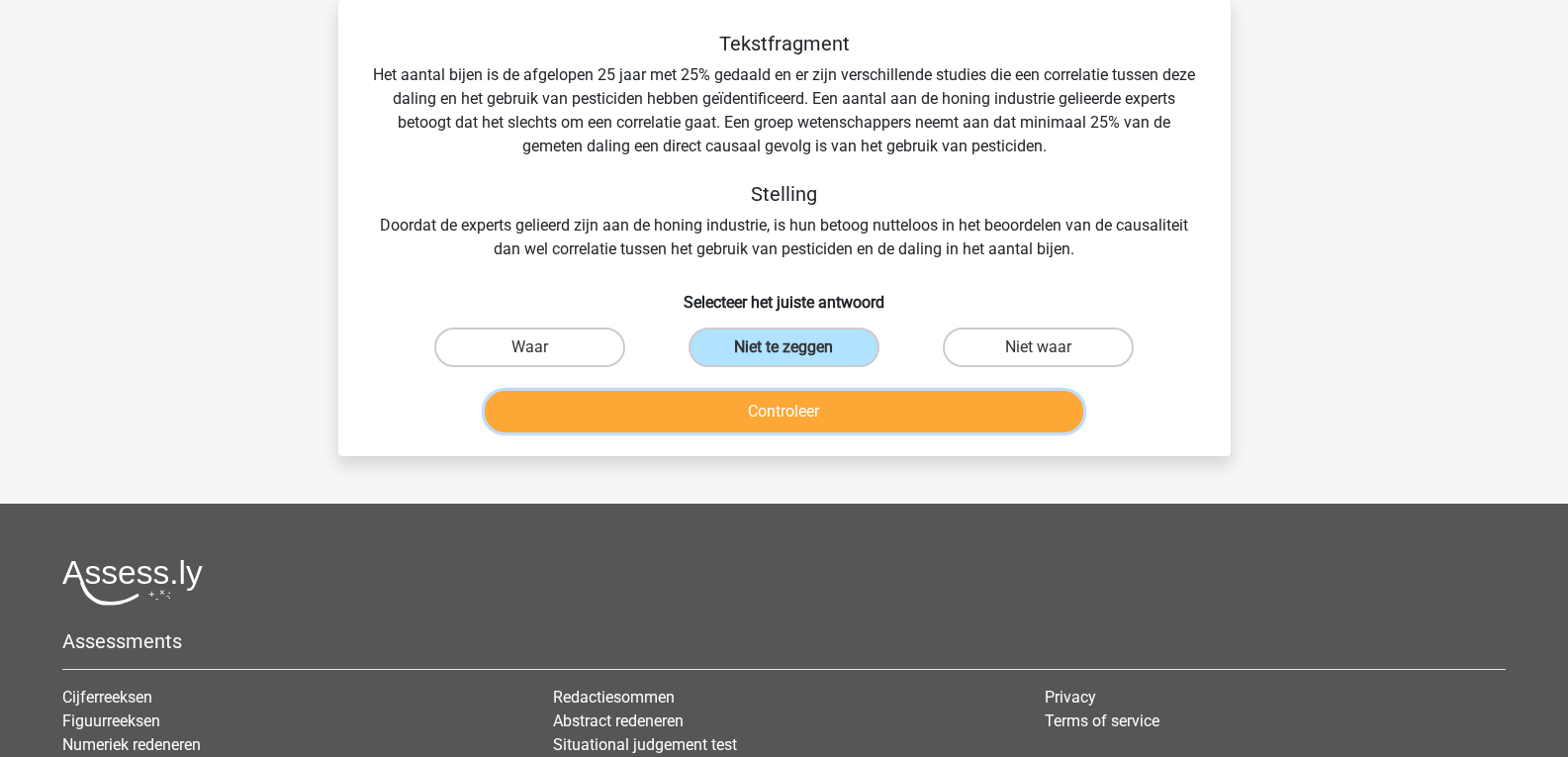
click at [839, 425] on button "Controleer" at bounding box center [783, 411] width 598 height 42
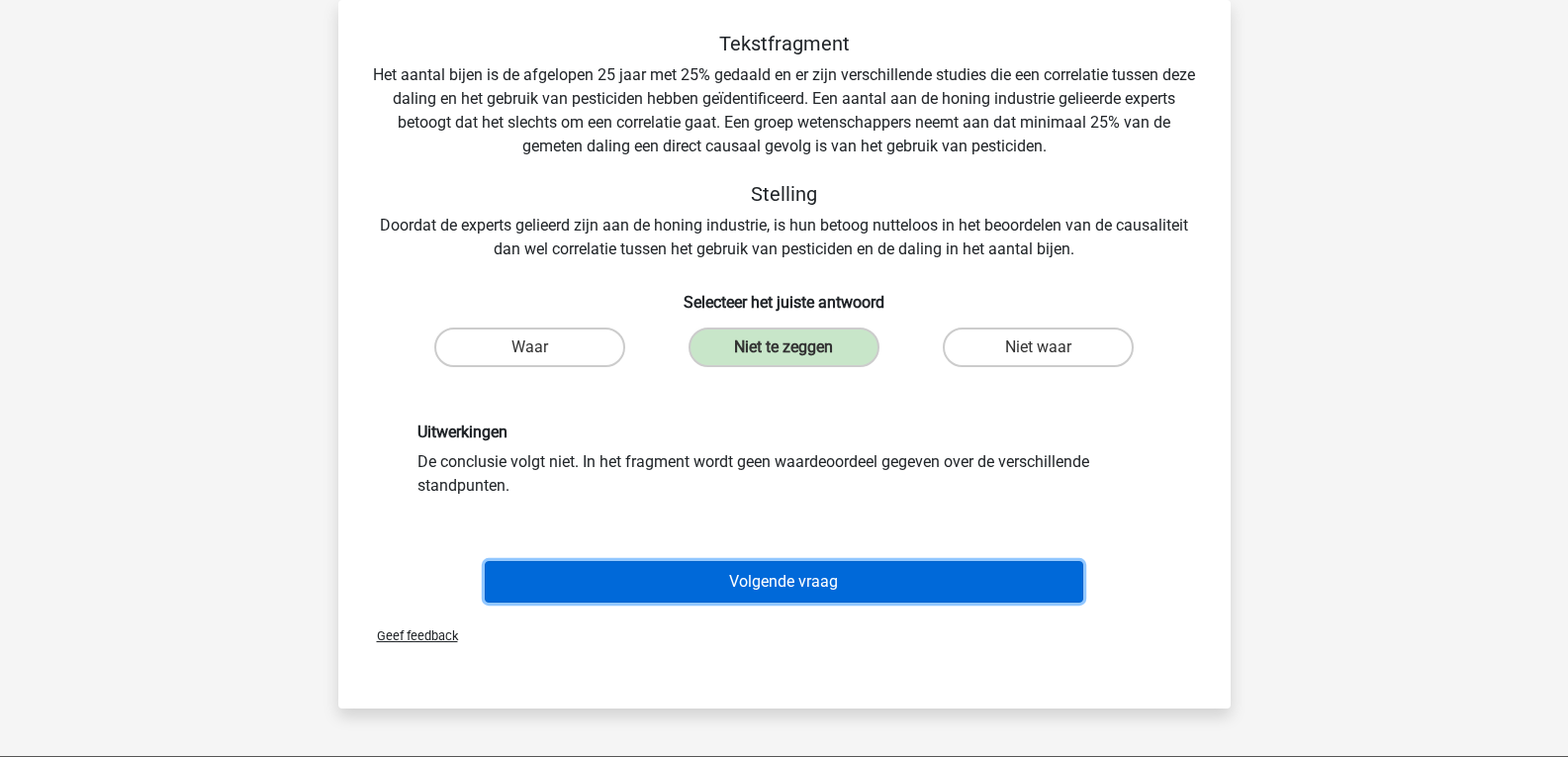
click at [862, 592] on button "Volgende vraag" at bounding box center [783, 581] width 598 height 42
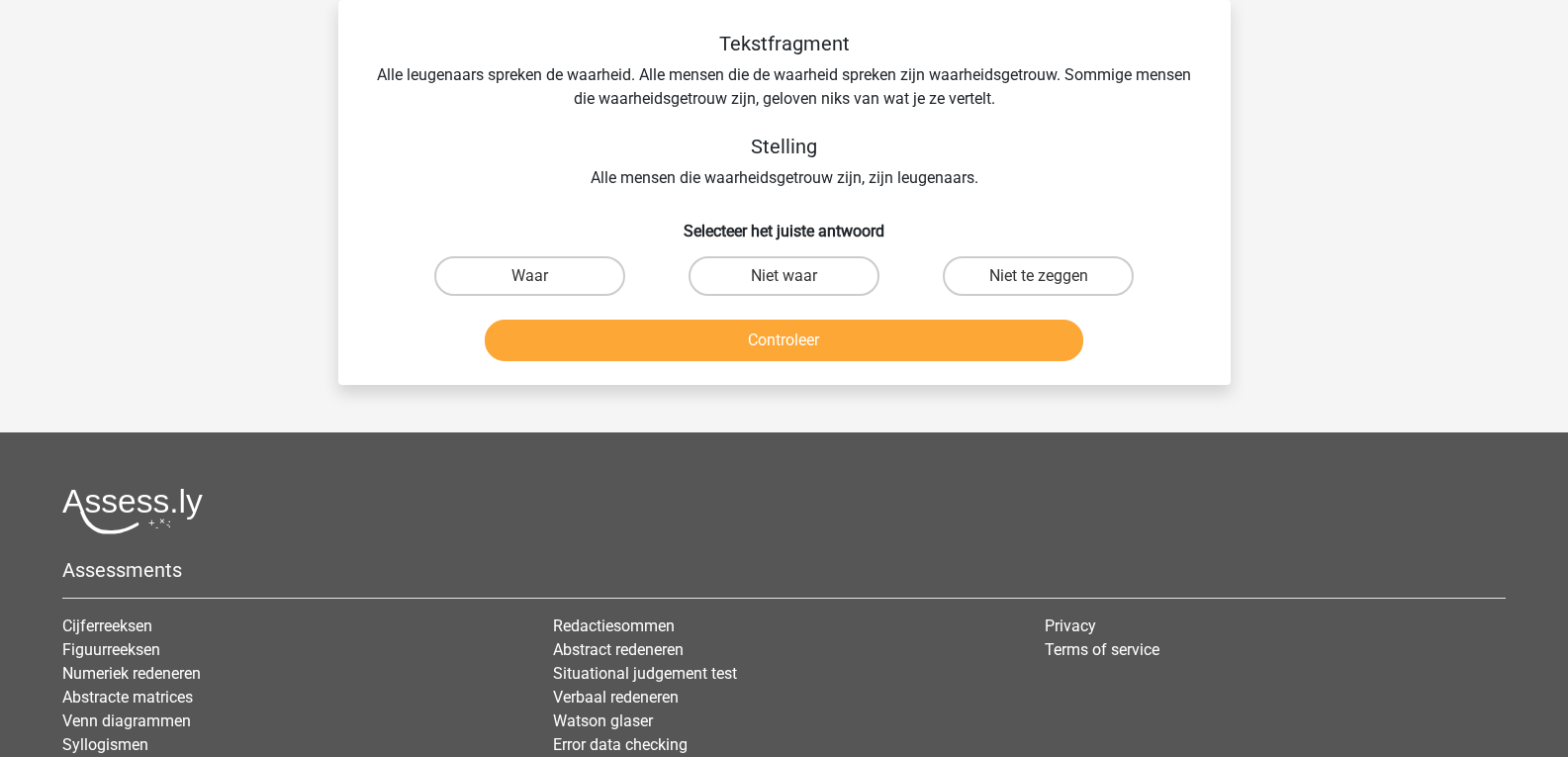
click at [793, 283] on input "Niet waar" at bounding box center [789, 282] width 13 height 13
radio input "true"
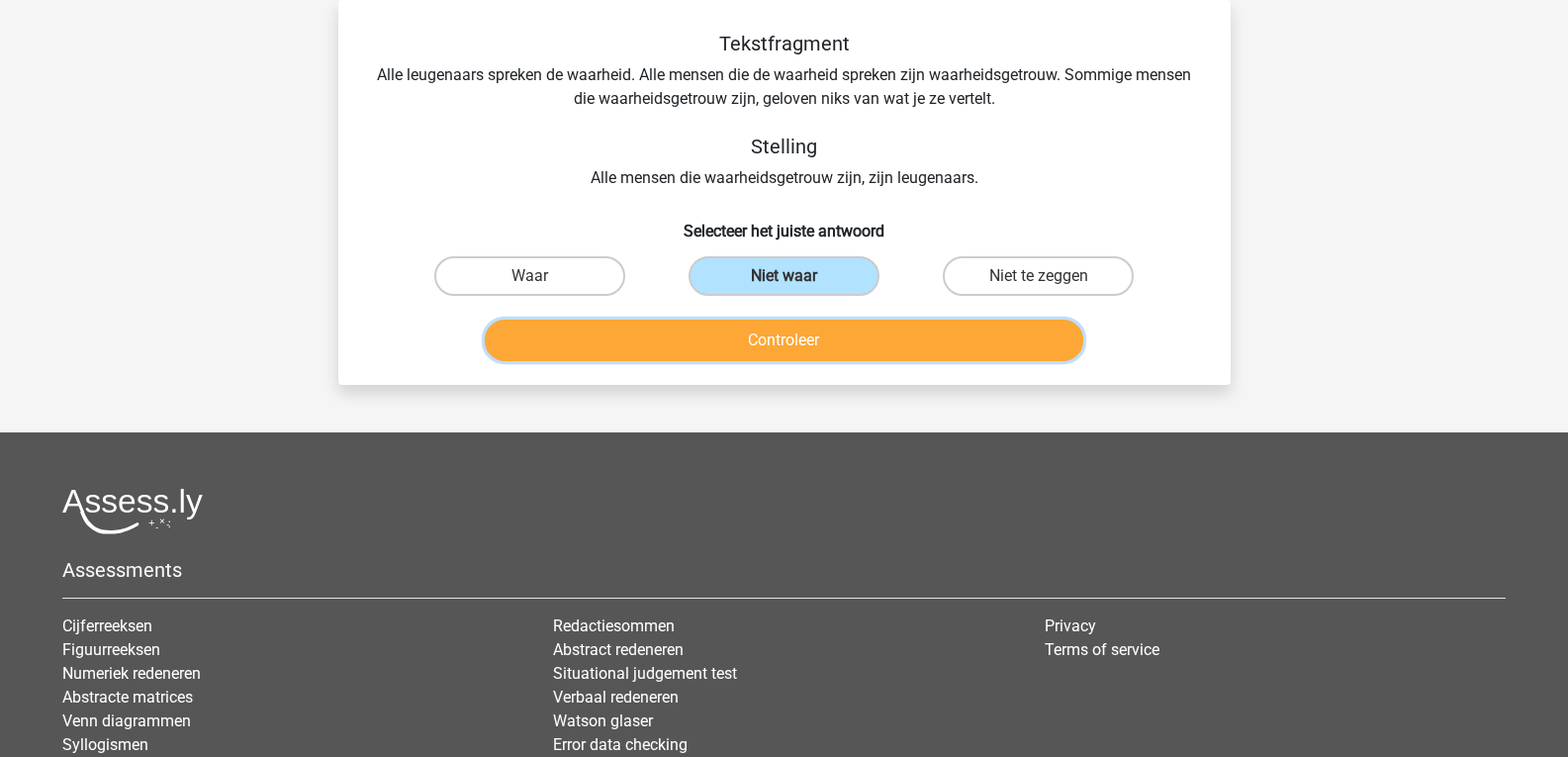
click at [789, 348] on button "Controleer" at bounding box center [783, 341] width 598 height 42
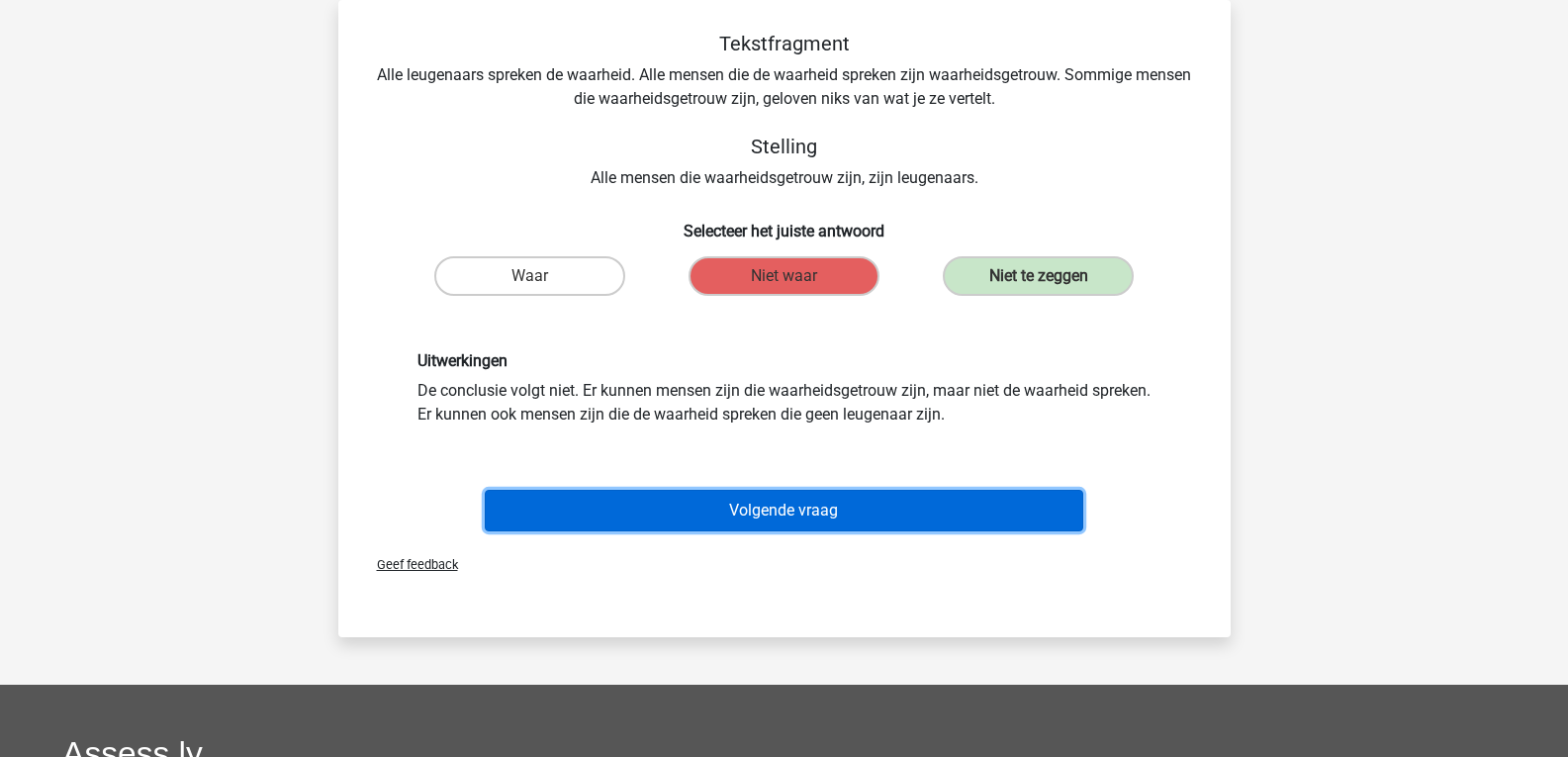
click at [816, 515] on button "Volgende vraag" at bounding box center [783, 510] width 598 height 42
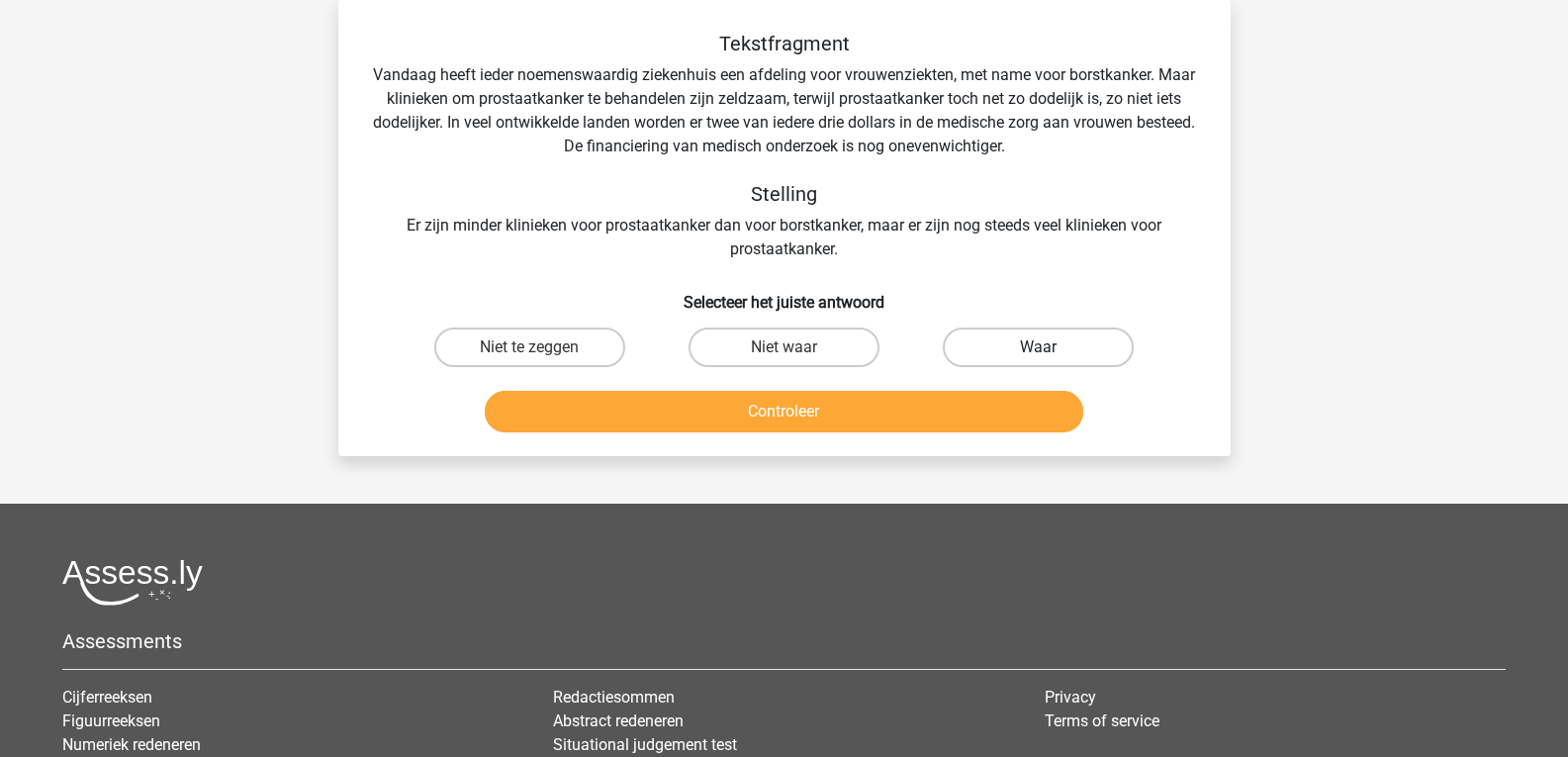
click at [1015, 339] on label "Waar" at bounding box center [1038, 348] width 191 height 40
click at [1039, 348] on input "Waar" at bounding box center [1045, 354] width 13 height 13
radio input "true"
click at [945, 438] on div "Controleer" at bounding box center [784, 415] width 763 height 50
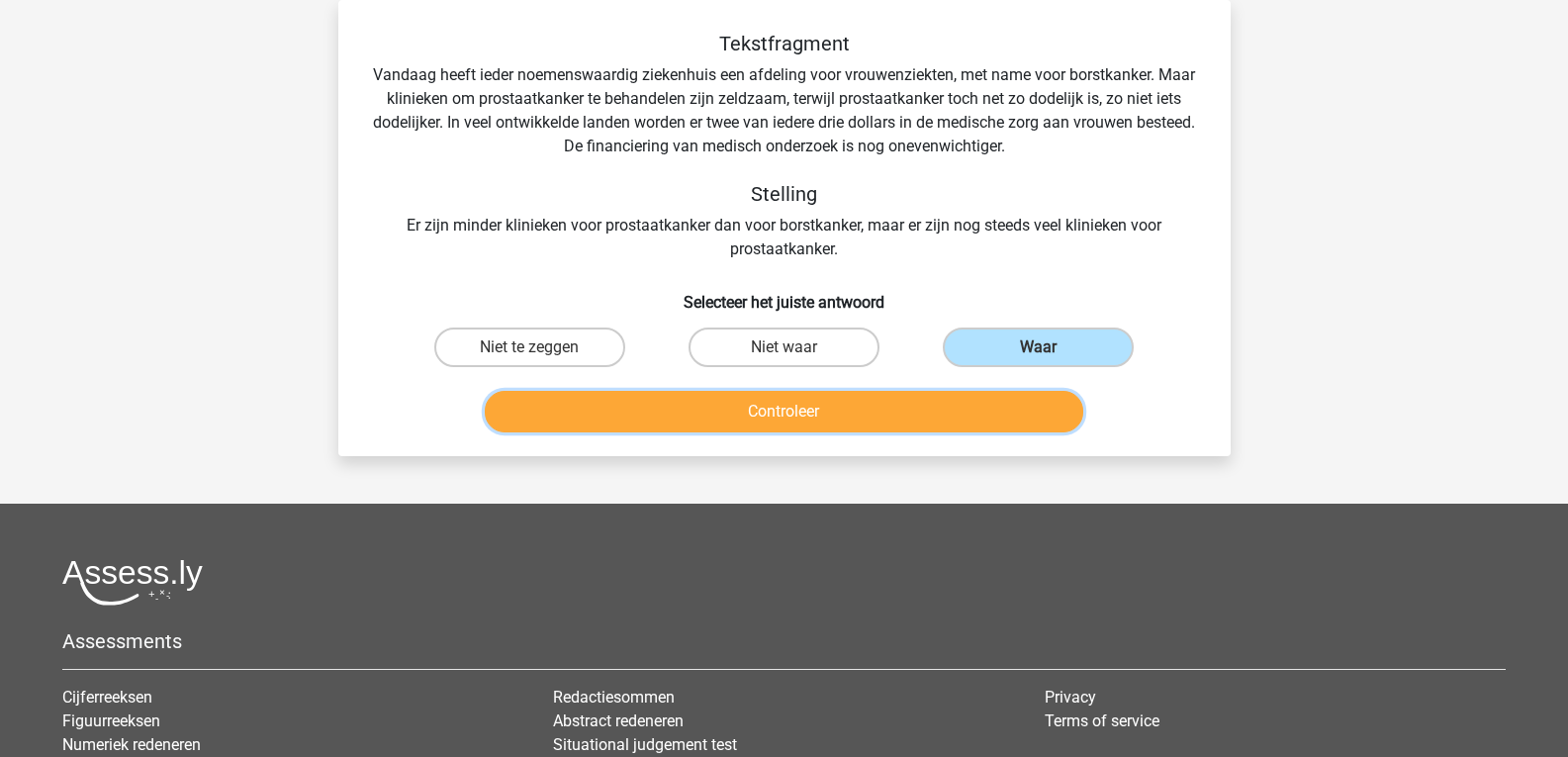
click at [910, 402] on button "Controleer" at bounding box center [783, 411] width 598 height 42
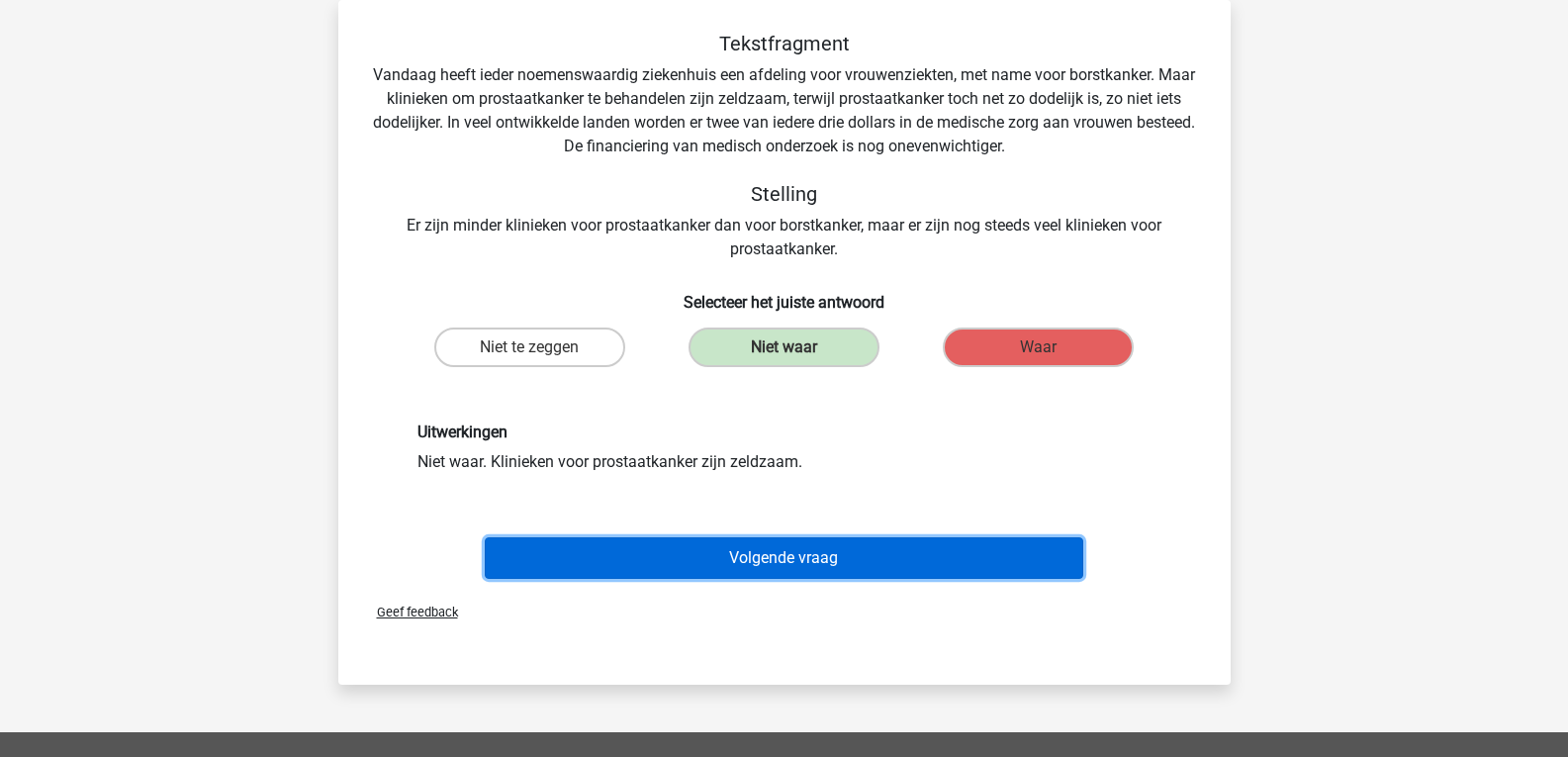
click at [838, 558] on button "Volgende vraag" at bounding box center [783, 558] width 598 height 42
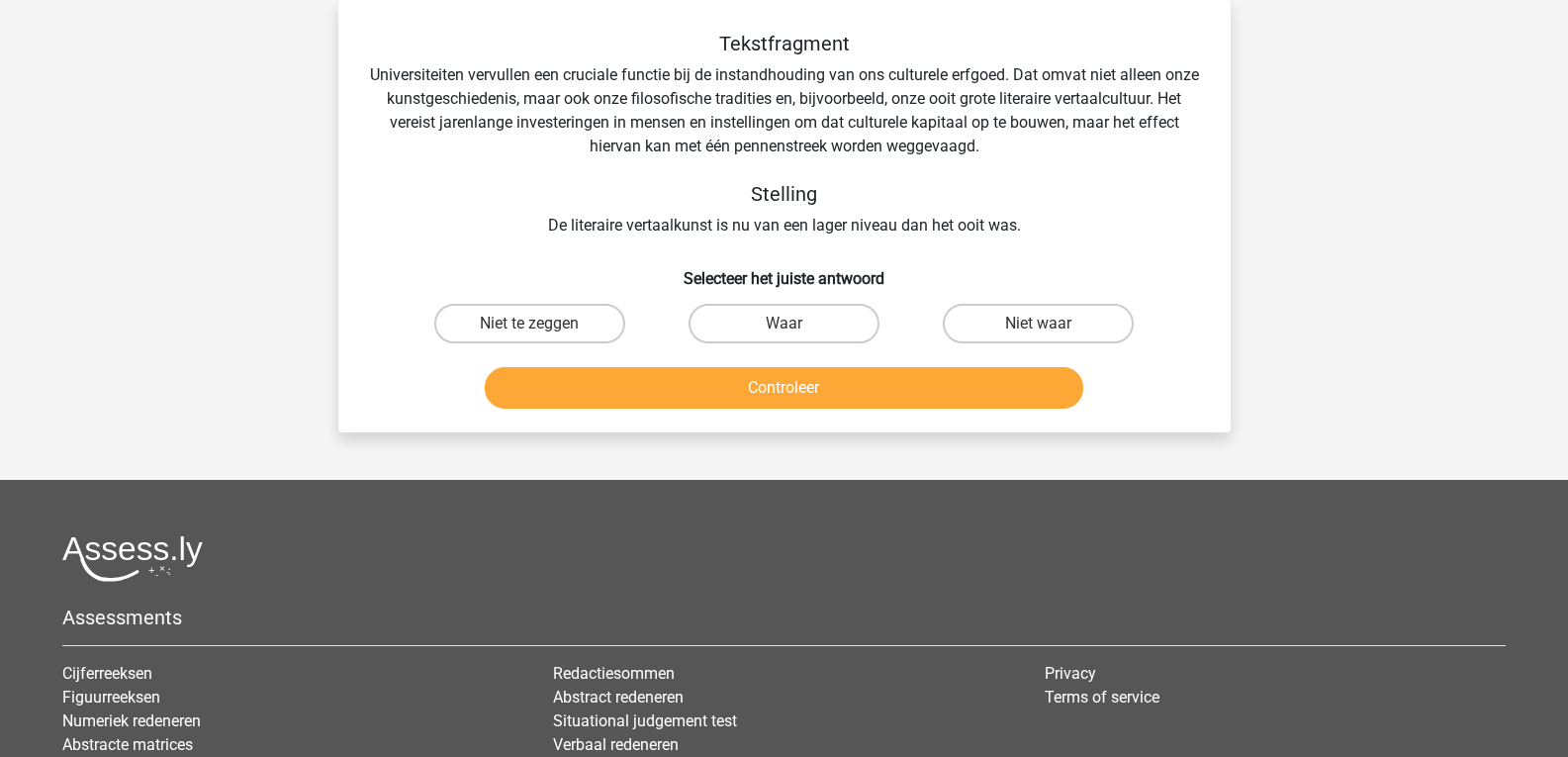
click at [785, 334] on input "Waar" at bounding box center [789, 330] width 13 height 13
radio input "true"
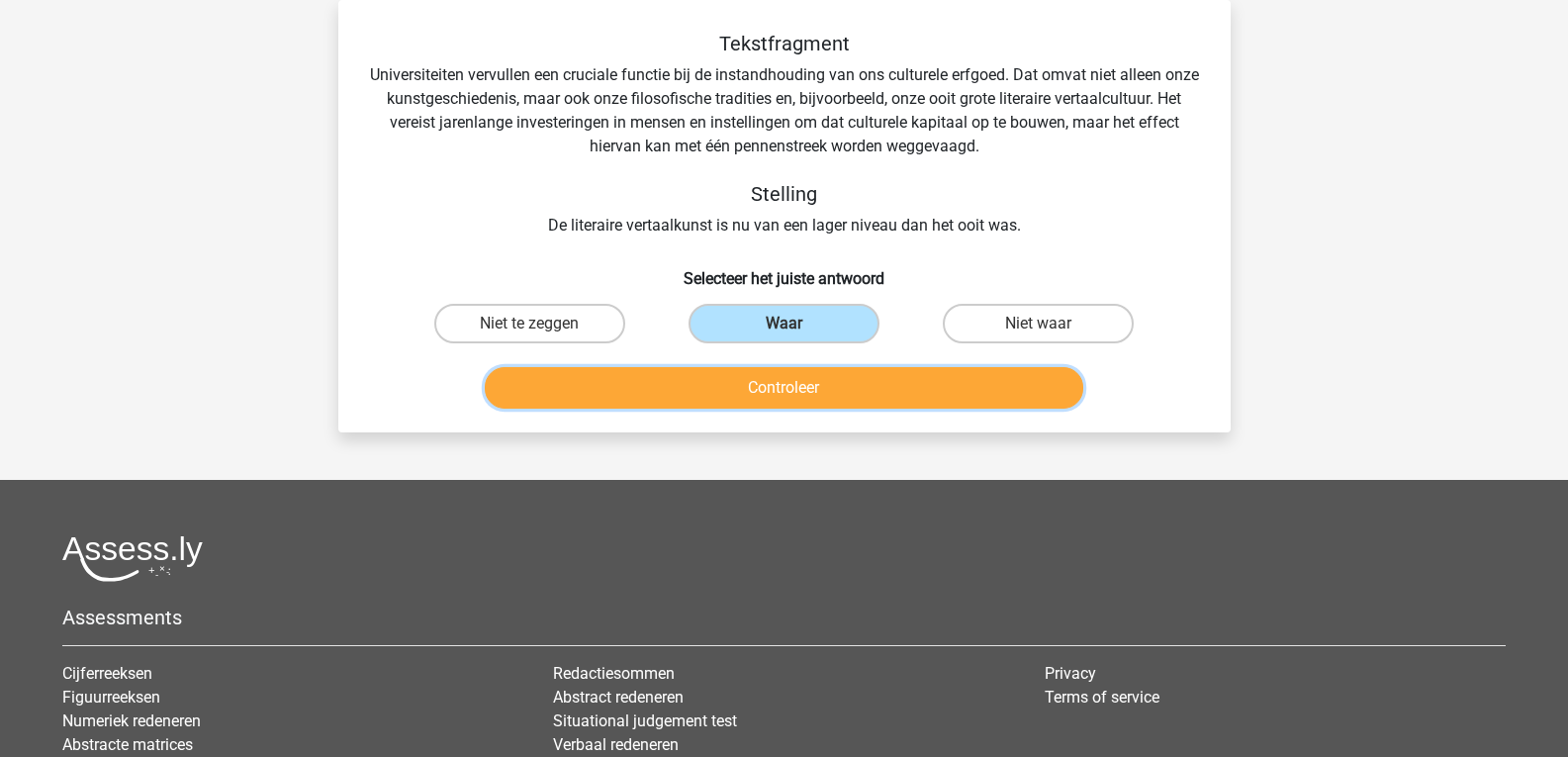
click at [788, 384] on button "Controleer" at bounding box center [783, 387] width 598 height 42
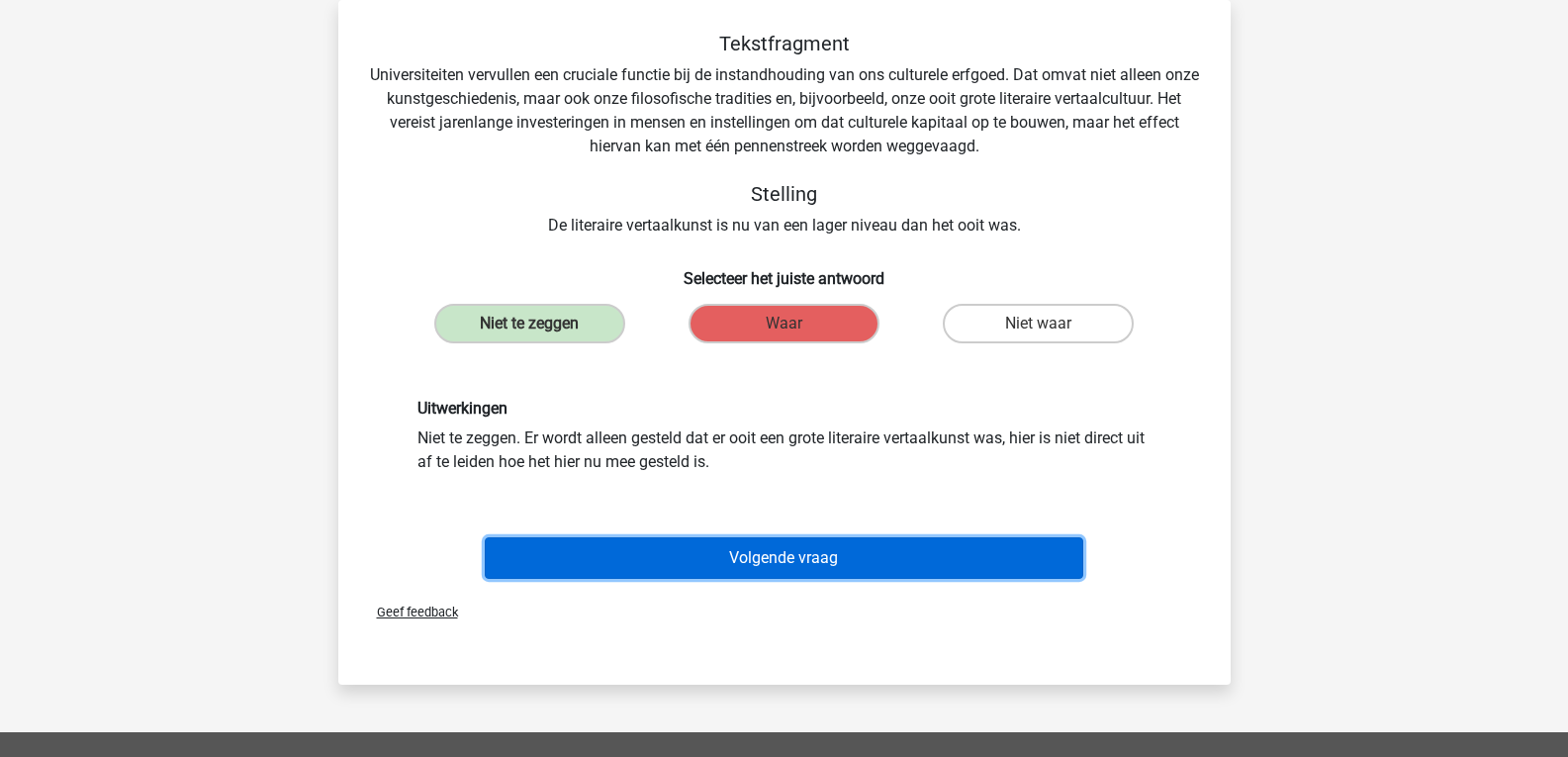
click at [762, 565] on button "Volgende vraag" at bounding box center [783, 558] width 598 height 42
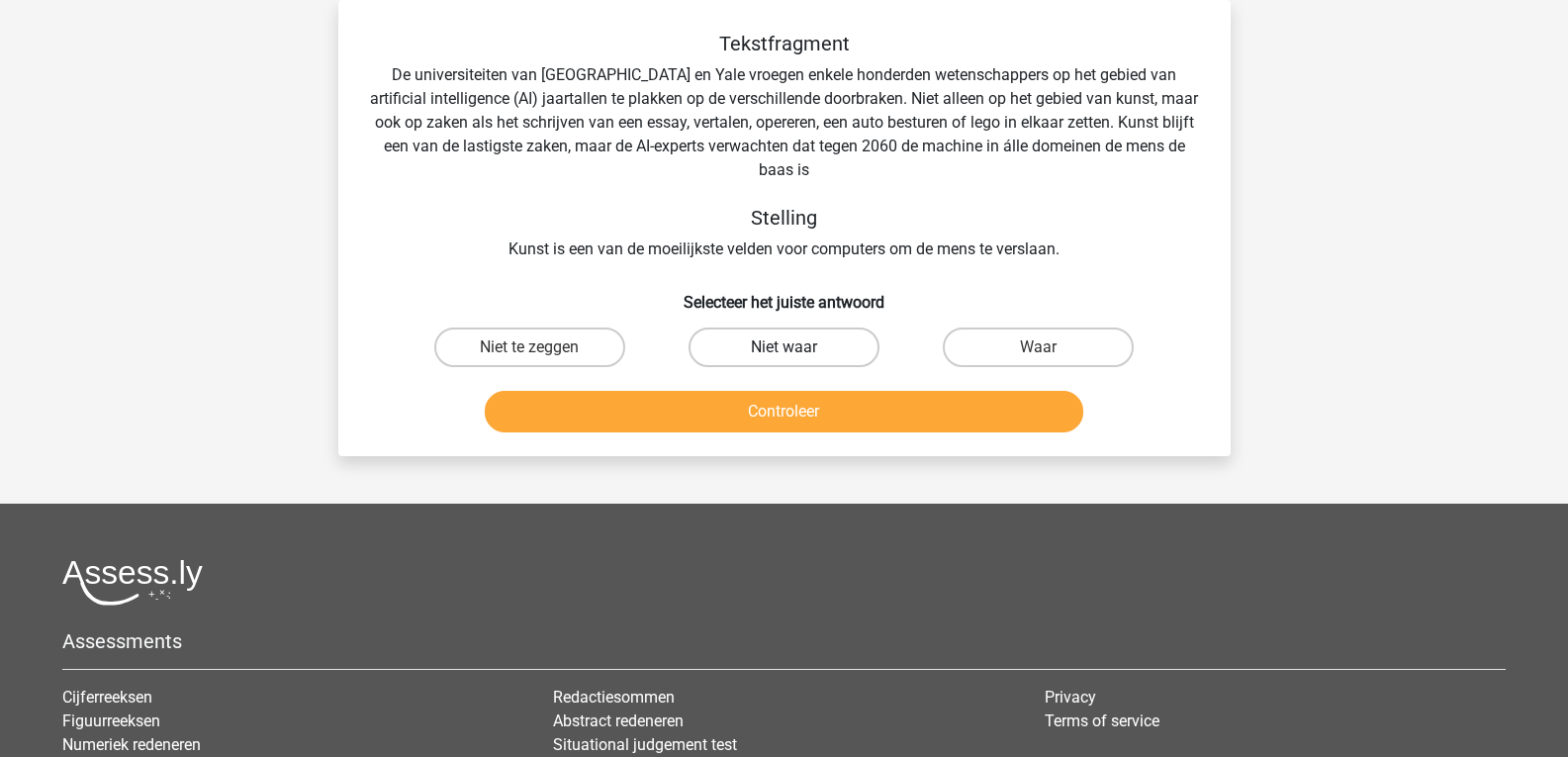
click at [757, 353] on label "Niet waar" at bounding box center [783, 348] width 191 height 40
click at [783, 353] on input "Niet waar" at bounding box center [789, 354] width 13 height 13
radio input "true"
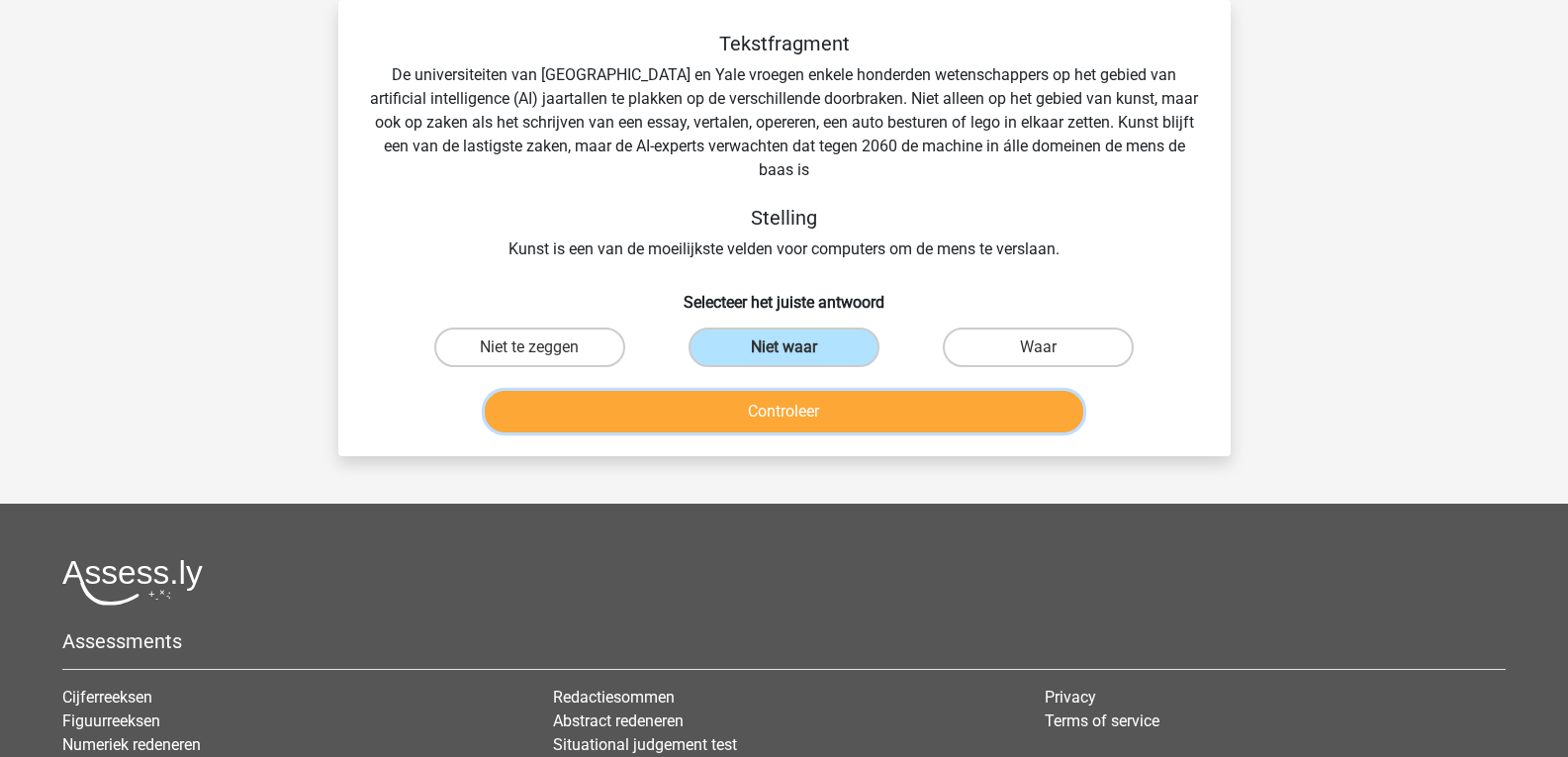
click at [769, 405] on button "Controleer" at bounding box center [783, 411] width 598 height 42
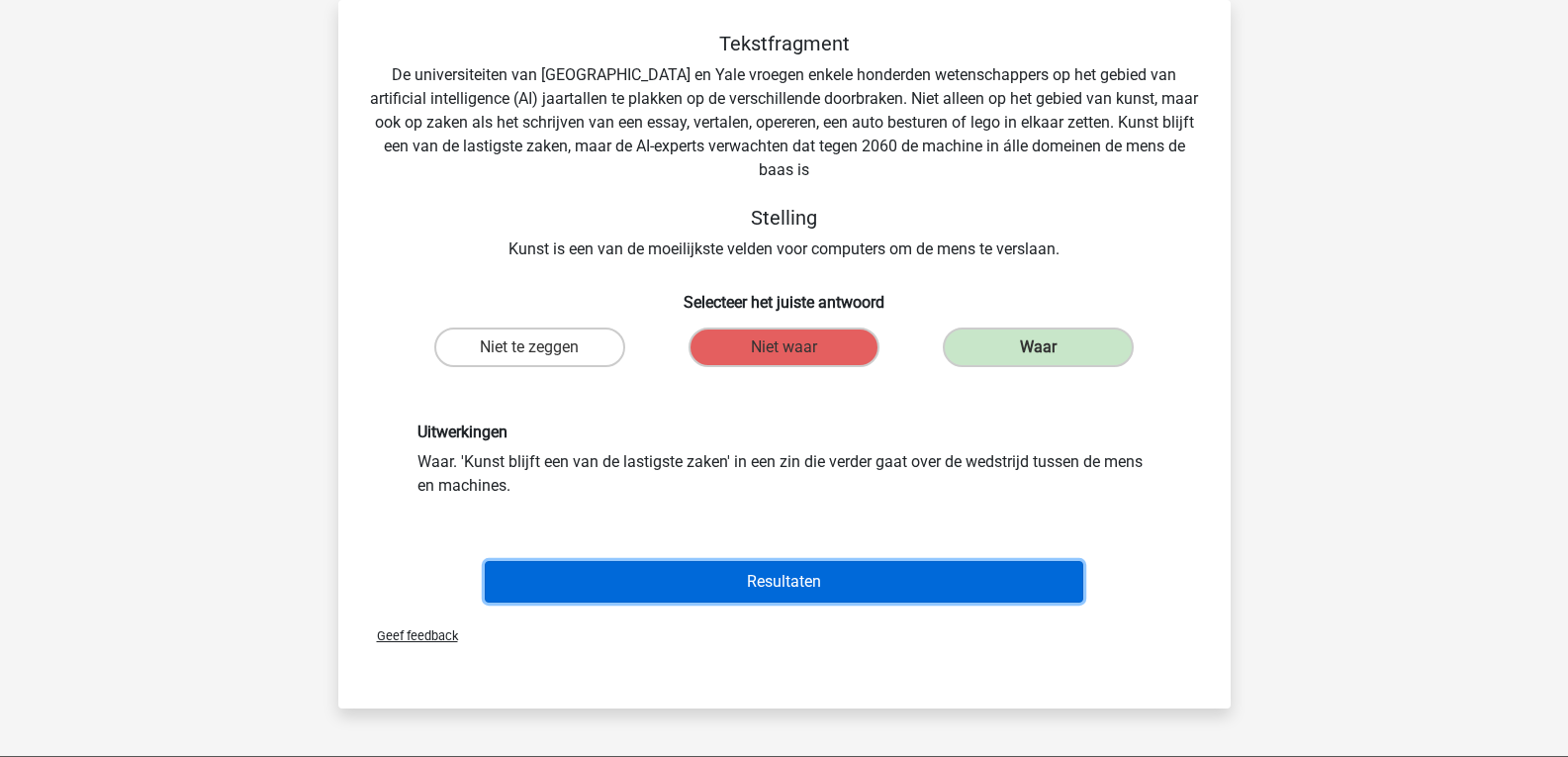
click at [757, 578] on button "Resultaten" at bounding box center [783, 581] width 598 height 42
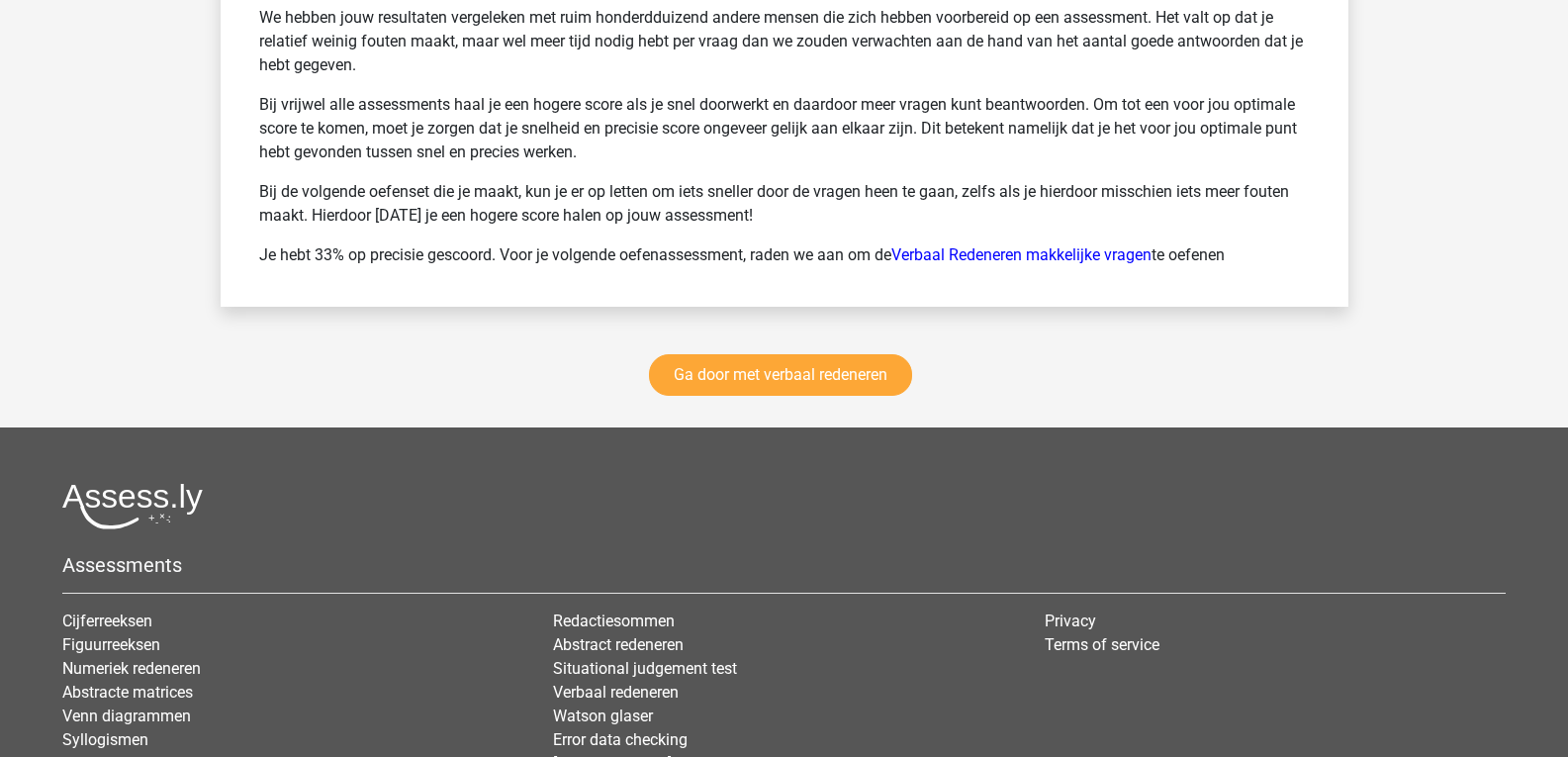
scroll to position [2658, 0]
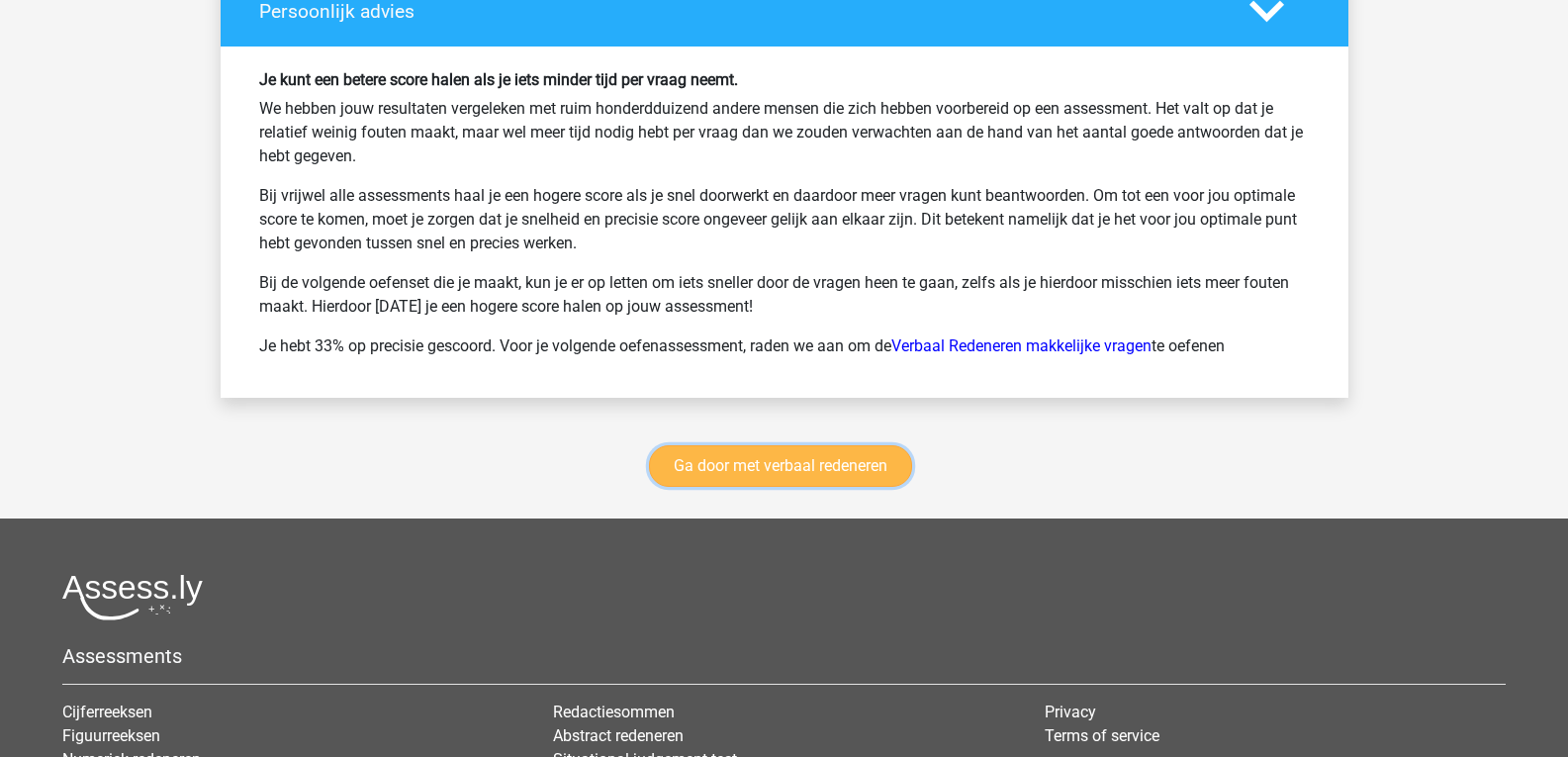
click at [787, 471] on link "Ga door met verbaal redeneren" at bounding box center [780, 466] width 263 height 42
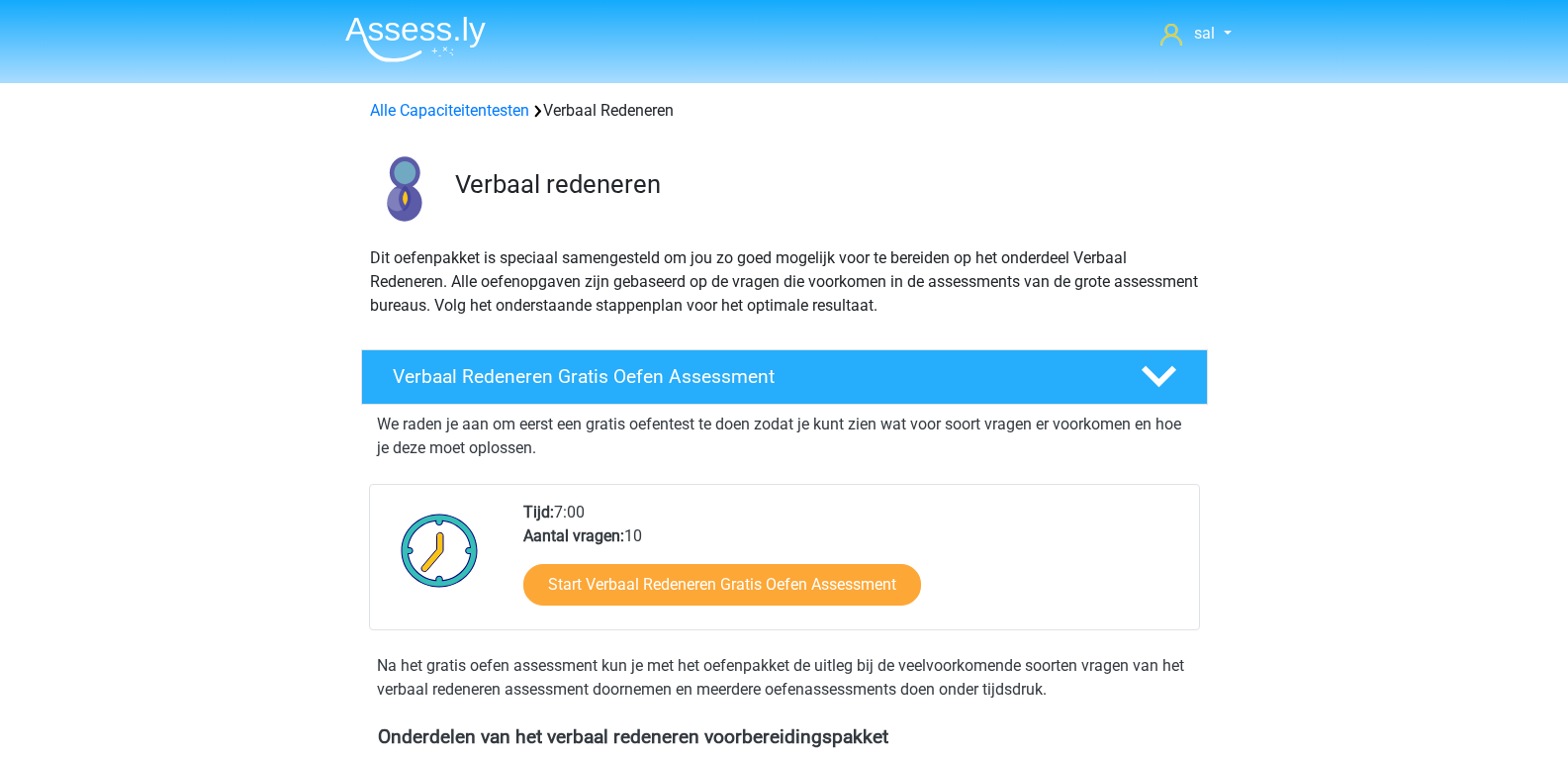
scroll to position [835, 0]
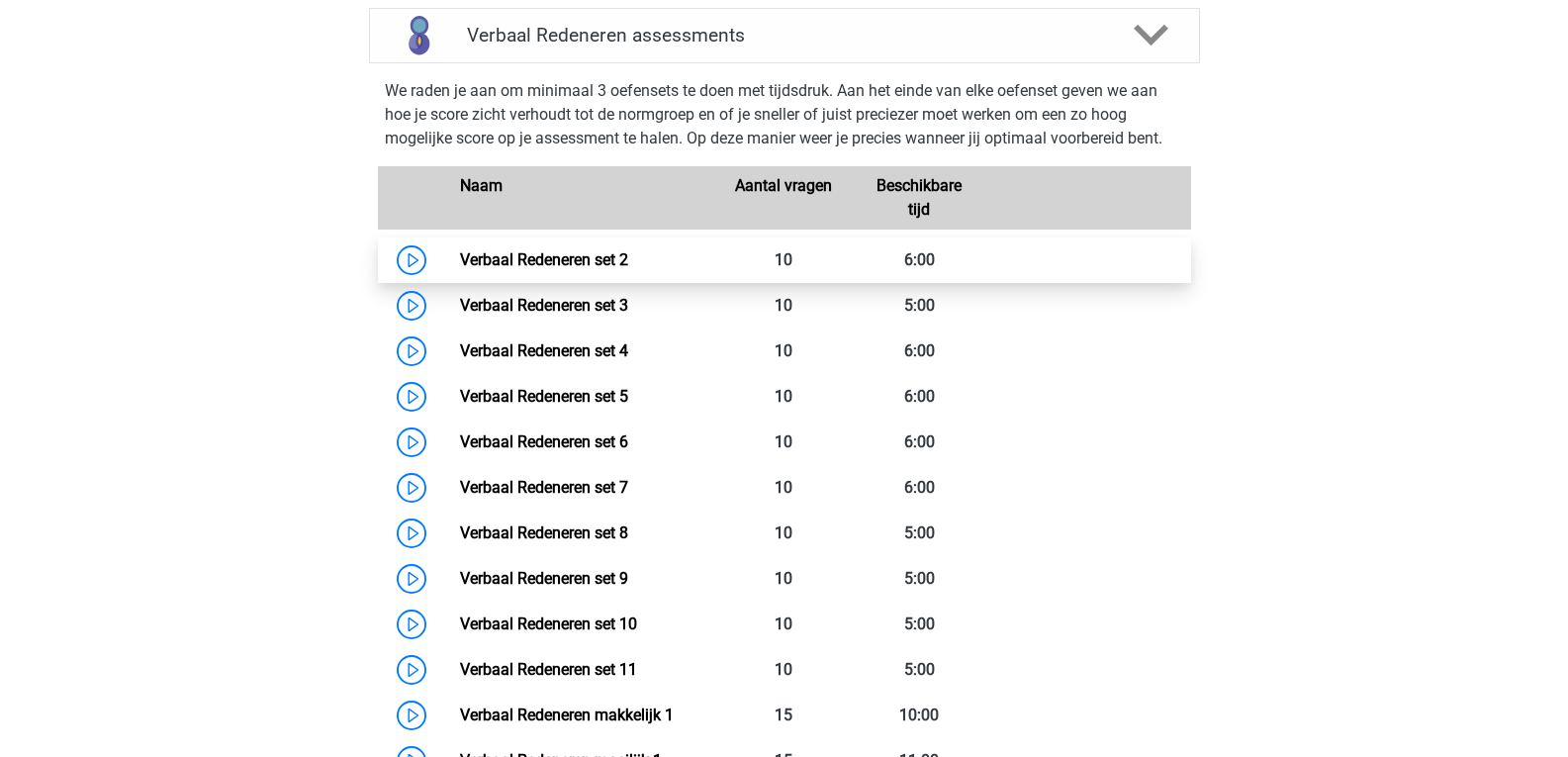
click at [590, 259] on link "Verbaal Redeneren set 2" at bounding box center [543, 260] width 168 height 19
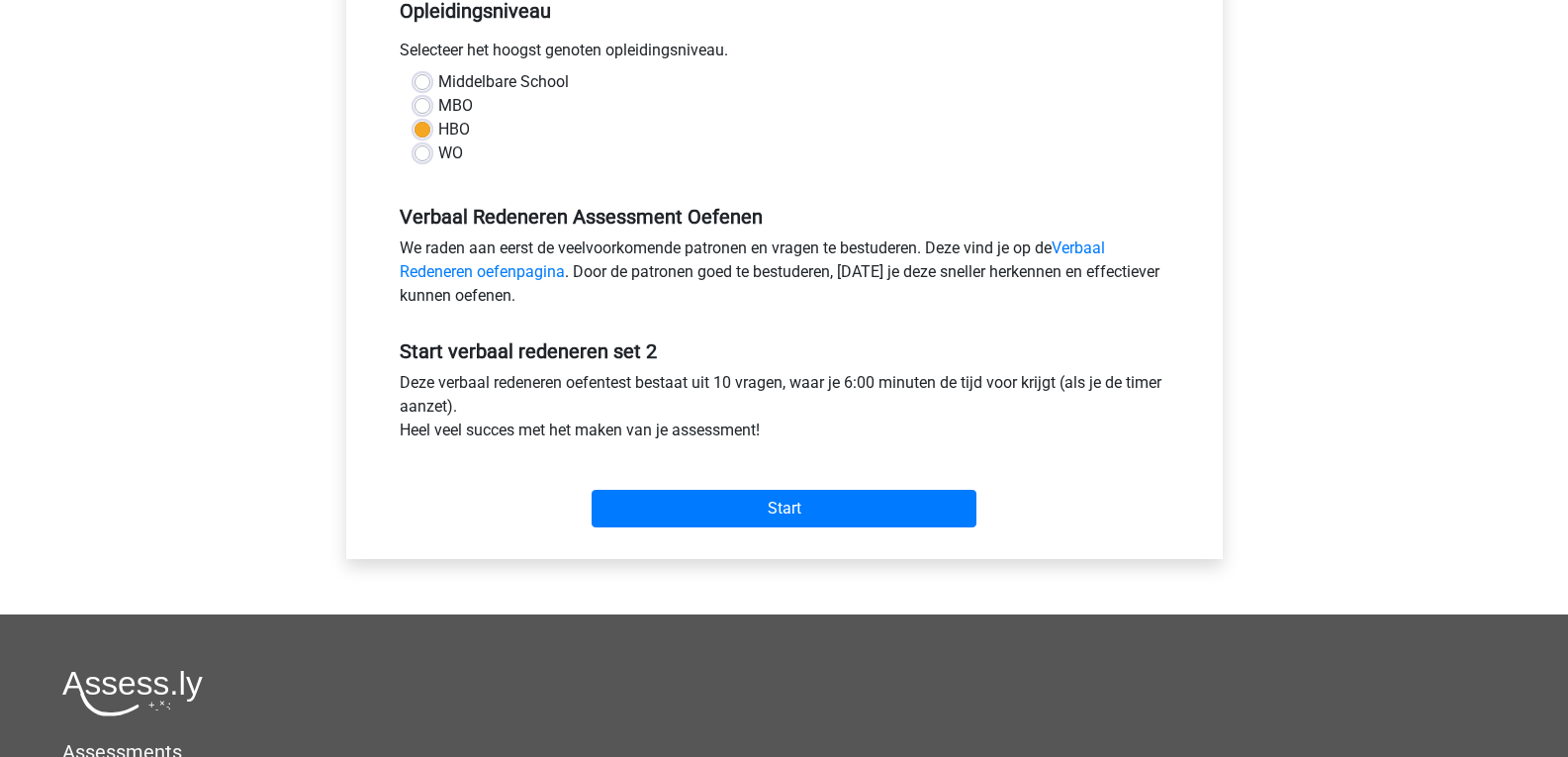
scroll to position [444, 0]
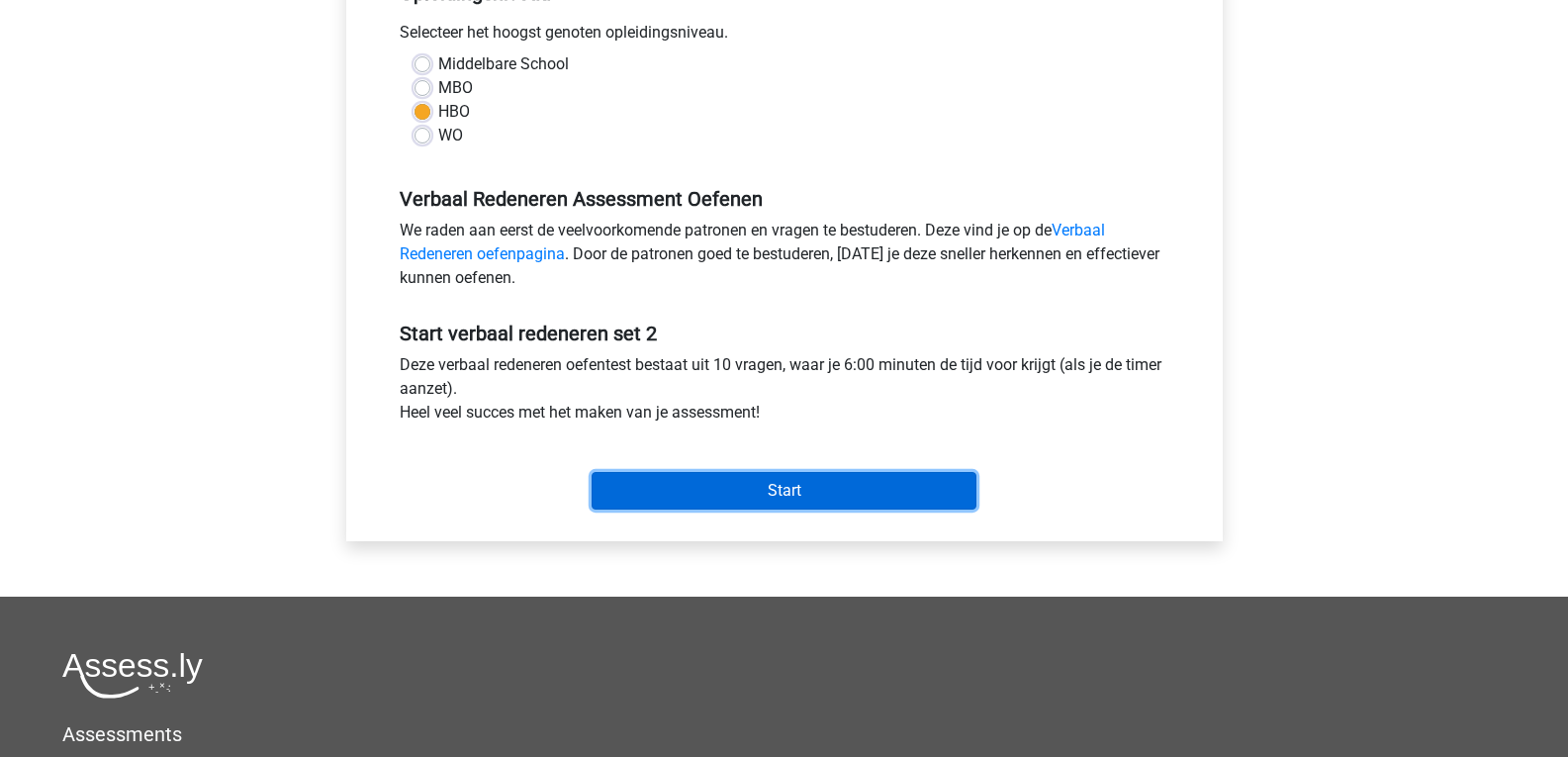
click at [814, 483] on input "Start" at bounding box center [783, 490] width 385 height 38
